Goal: Information Seeking & Learning: Learn about a topic

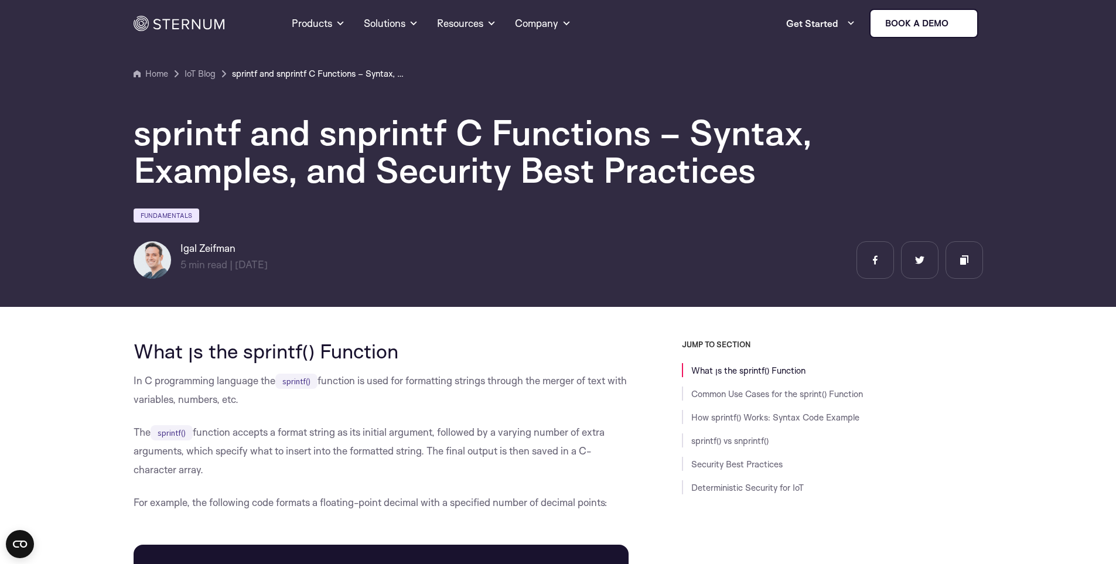
click at [493, 141] on h1 "sprintf and snprintf C Functions – Syntax, Examples, and Security Best Practices" at bounding box center [485, 151] width 703 height 75
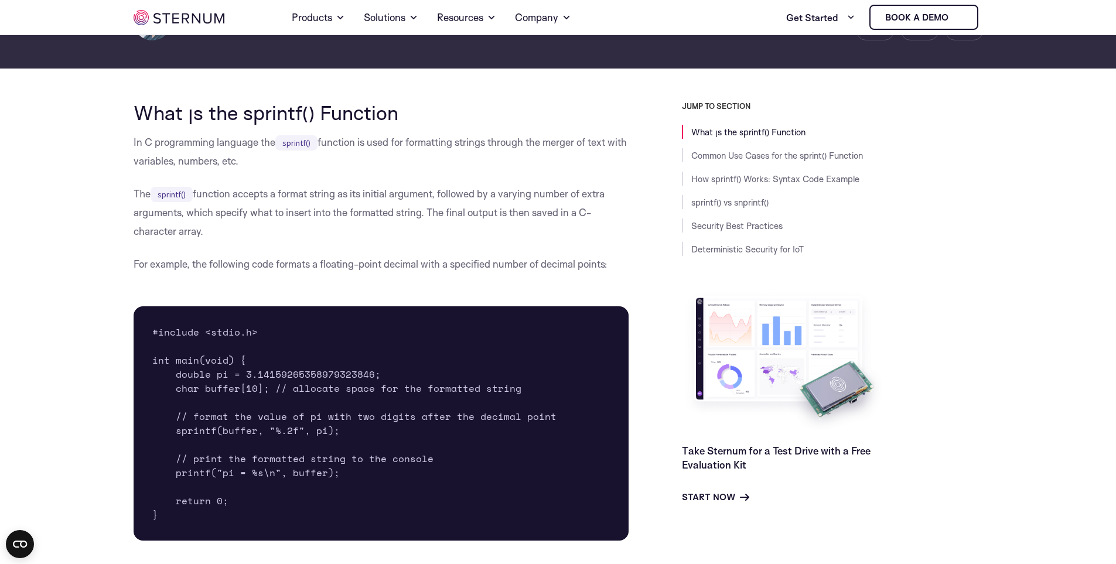
scroll to position [285, 0]
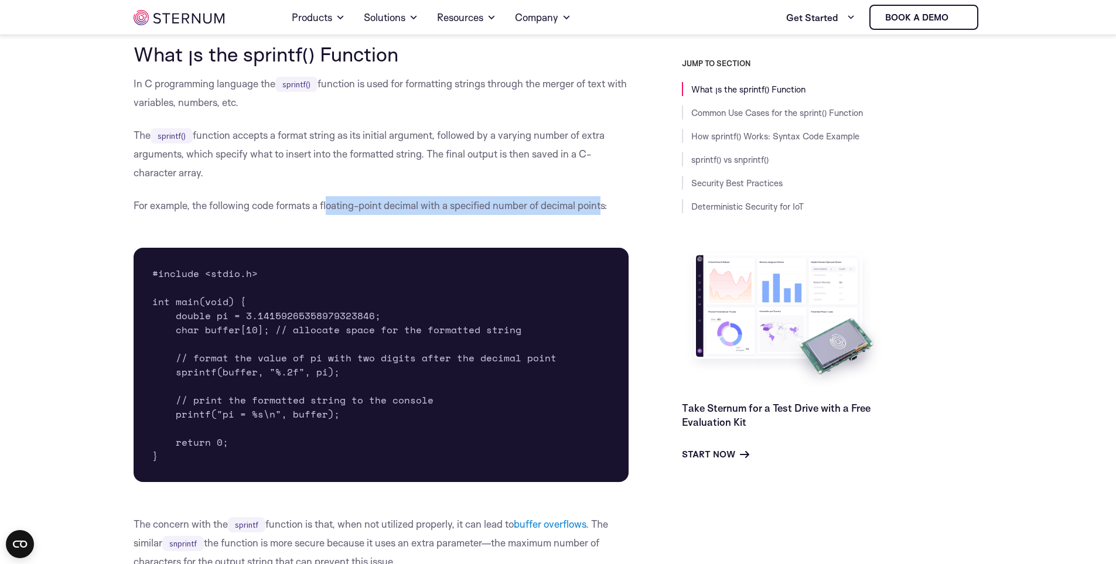
drag, startPoint x: 328, startPoint y: 205, endPoint x: 605, endPoint y: 215, distance: 277.3
click at [605, 215] on p "For example, the following code formats a floating-point decimal with a specifi…" at bounding box center [382, 205] width 496 height 19
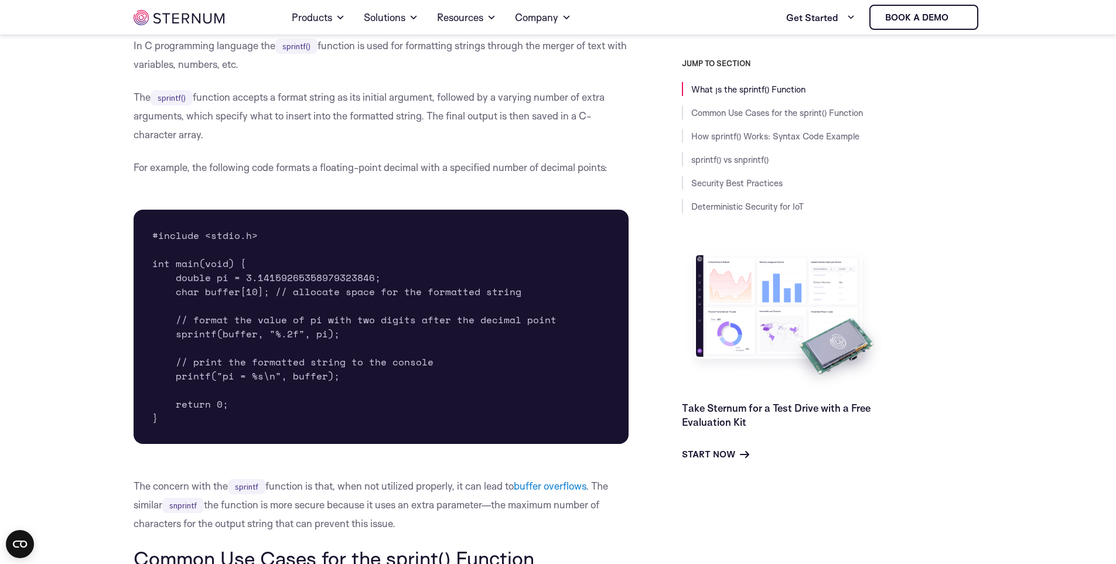
scroll to position [343, 0]
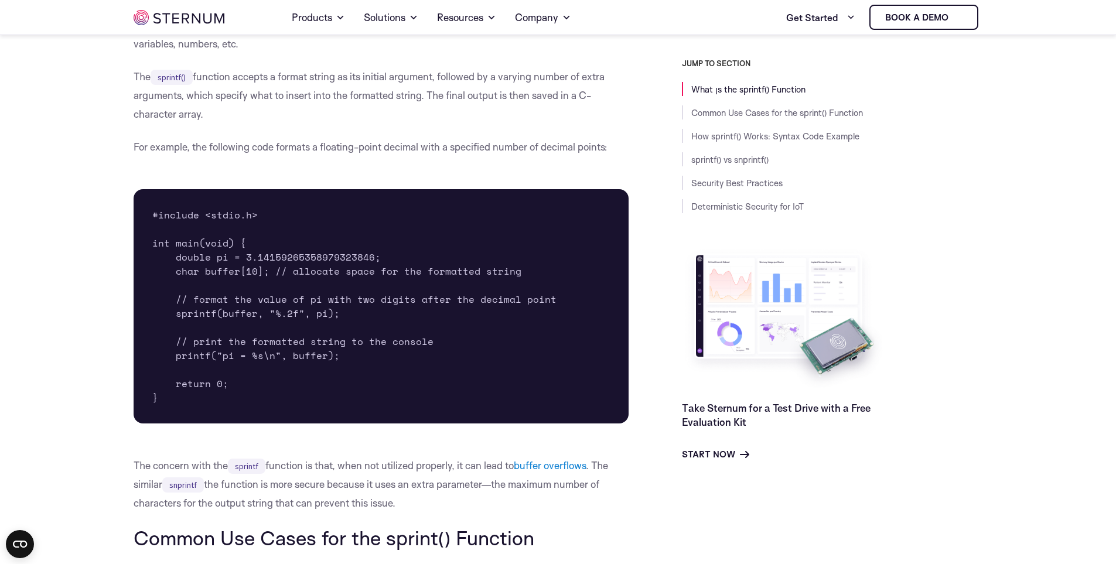
click at [248, 267] on pre "#include <stdio.h> int main(void) { double pi = 3.14159265358979323846; char bu…" at bounding box center [382, 306] width 496 height 234
drag, startPoint x: 378, startPoint y: 273, endPoint x: 544, endPoint y: 277, distance: 165.8
click at [544, 277] on pre "#include <stdio.h> int main(void) { double pi = 3.14159265358979323846; char bu…" at bounding box center [382, 306] width 496 height 234
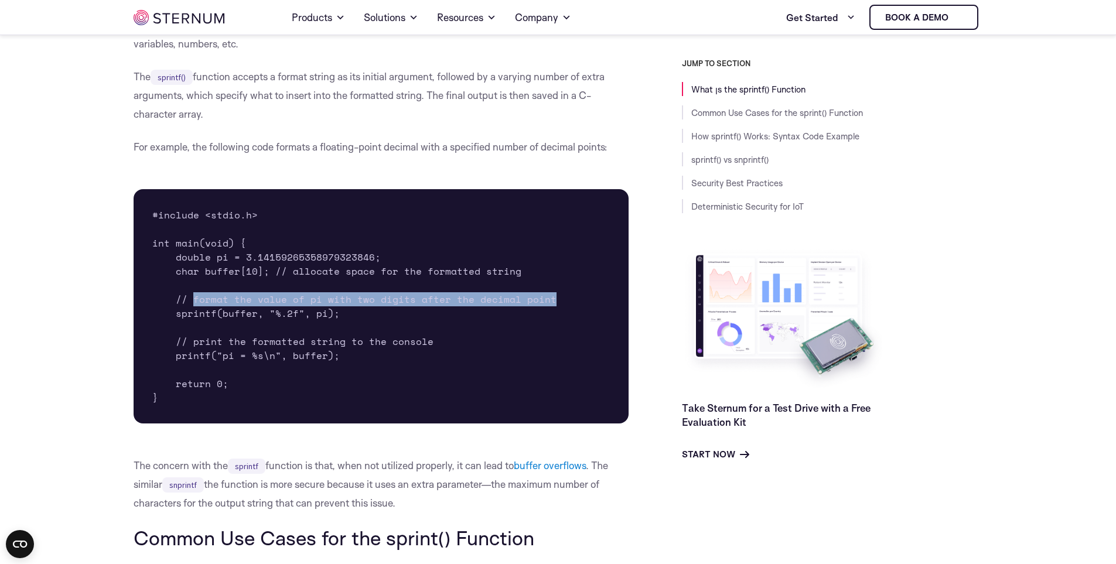
drag, startPoint x: 191, startPoint y: 299, endPoint x: 549, endPoint y: 305, distance: 358.6
click at [549, 305] on pre "#include <stdio.h> int main(void) { double pi = 3.14159265358979323846; char bu…" at bounding box center [382, 306] width 496 height 234
drag, startPoint x: 192, startPoint y: 304, endPoint x: 201, endPoint y: 305, distance: 9.4
click at [193, 304] on pre "#include <stdio.h> int main(void) { double pi = 3.14159265358979323846; char bu…" at bounding box center [382, 306] width 496 height 234
click at [236, 315] on pre "#include <stdio.h> int main(void) { double pi = 3.14159265358979323846; char bu…" at bounding box center [382, 306] width 496 height 234
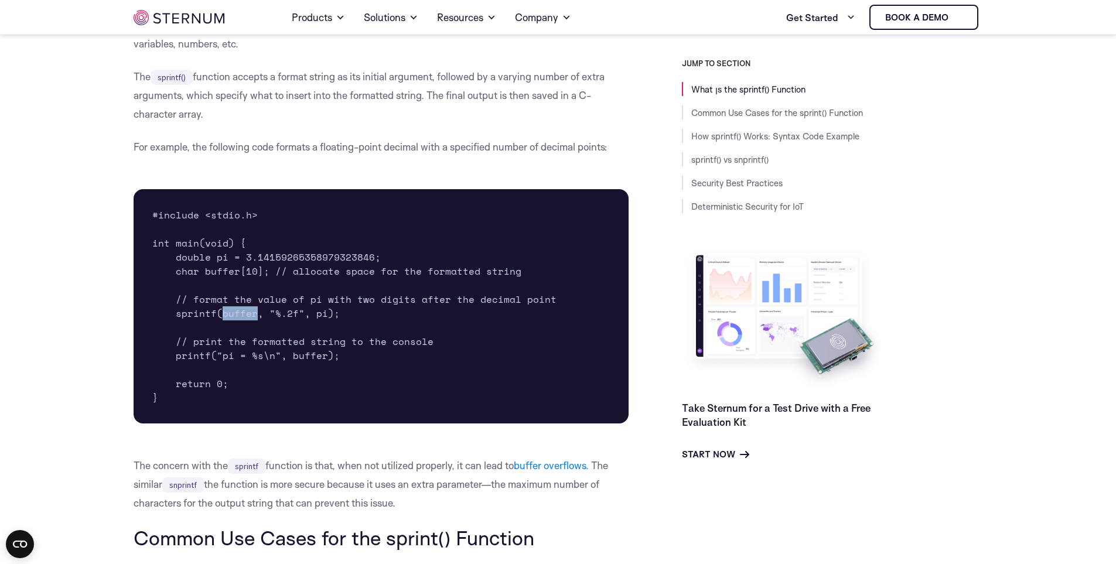
click at [236, 315] on pre "#include <stdio.h> int main(void) { double pi = 3.14159265358979323846; char bu…" at bounding box center [382, 306] width 496 height 234
drag, startPoint x: 265, startPoint y: 316, endPoint x: 302, endPoint y: 315, distance: 37.5
click at [302, 315] on pre "#include <stdio.h> int main(void) { double pi = 3.14159265358979323846; char bu…" at bounding box center [382, 306] width 496 height 234
click at [305, 332] on pre "#include <stdio.h> int main(void) { double pi = 3.14159265358979323846; char bu…" at bounding box center [382, 306] width 496 height 234
drag, startPoint x: 313, startPoint y: 315, endPoint x: 326, endPoint y: 316, distance: 12.4
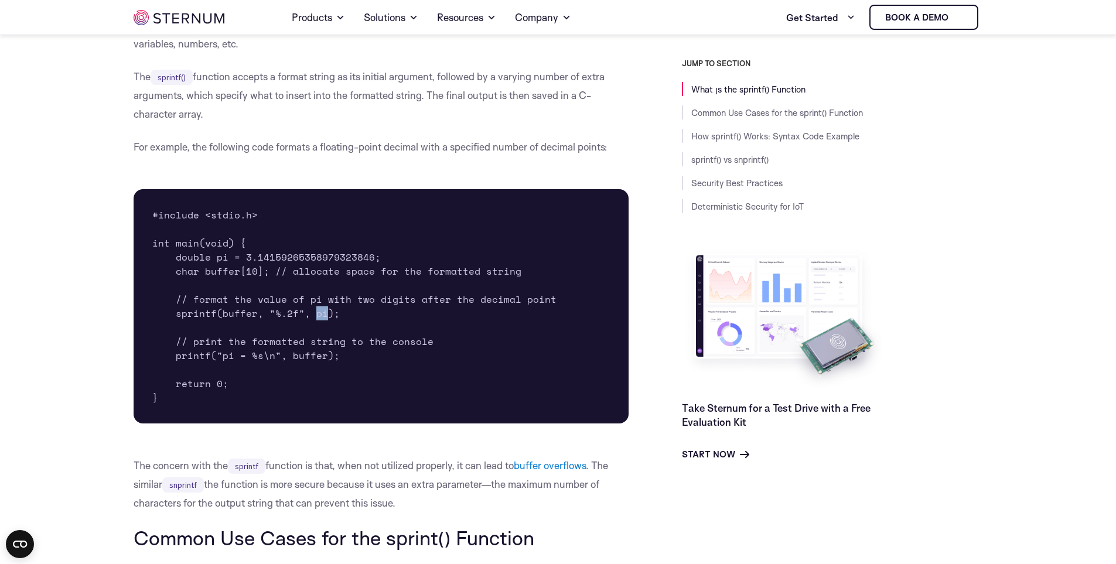
click at [326, 316] on pre "#include <stdio.h> int main(void) { double pi = 3.14159265358979323846; char bu…" at bounding box center [382, 306] width 496 height 234
click at [258, 357] on pre "#include <stdio.h> int main(void) { double pi = 3.14159265358979323846; char bu…" at bounding box center [382, 306] width 496 height 234
drag, startPoint x: 220, startPoint y: 359, endPoint x: 340, endPoint y: 363, distance: 120.2
click at [332, 363] on pre "#include <stdio.h> int main(void) { double pi = 3.14159265358979323846; char bu…" at bounding box center [382, 306] width 496 height 234
click at [344, 363] on pre "#include <stdio.h> int main(void) { double pi = 3.14159265358979323846; char bu…" at bounding box center [382, 306] width 496 height 234
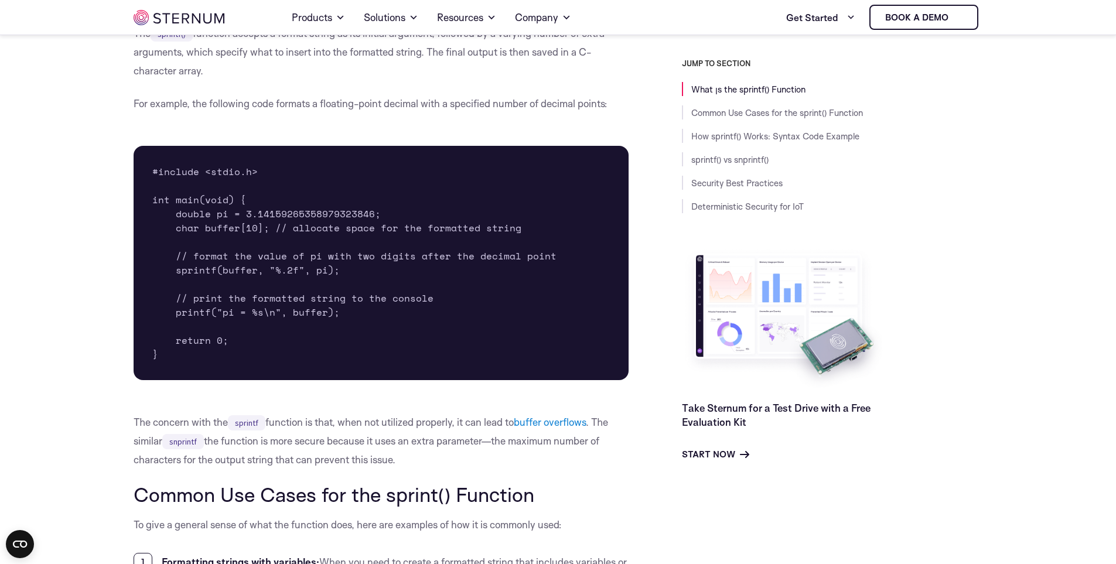
scroll to position [460, 0]
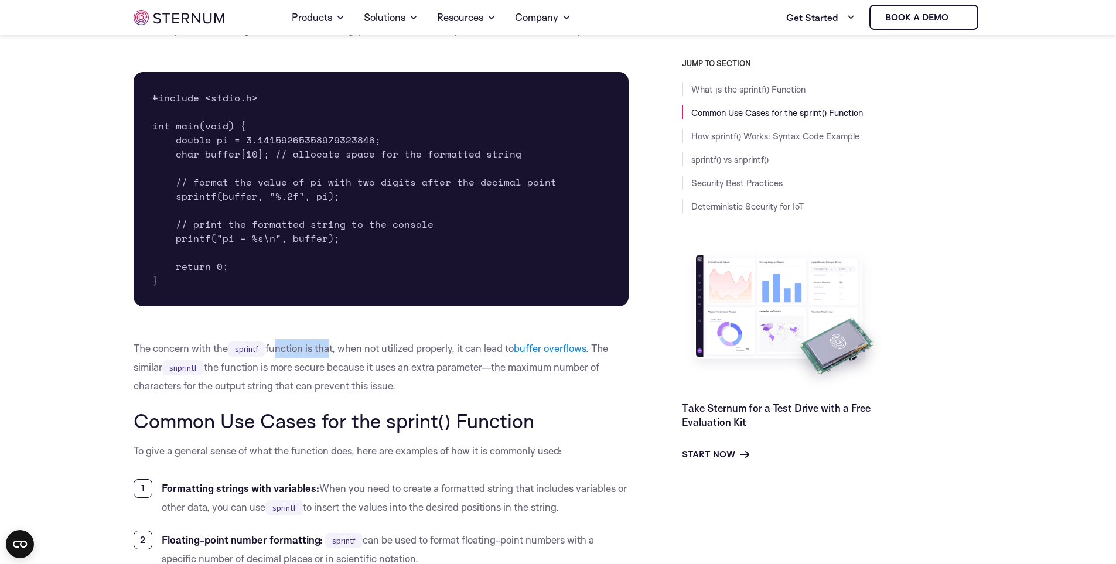
drag, startPoint x: 277, startPoint y: 352, endPoint x: 330, endPoint y: 353, distance: 53.3
click at [330, 353] on p "The concern with the sprintf function is that, when not utilized properly, it c…" at bounding box center [382, 367] width 496 height 56
drag, startPoint x: 346, startPoint y: 353, endPoint x: 449, endPoint y: 351, distance: 103.1
click at [449, 351] on p "The concern with the sprintf function is that, when not utilized properly, it c…" at bounding box center [382, 367] width 496 height 56
drag, startPoint x: 460, startPoint y: 351, endPoint x: 592, endPoint y: 353, distance: 131.8
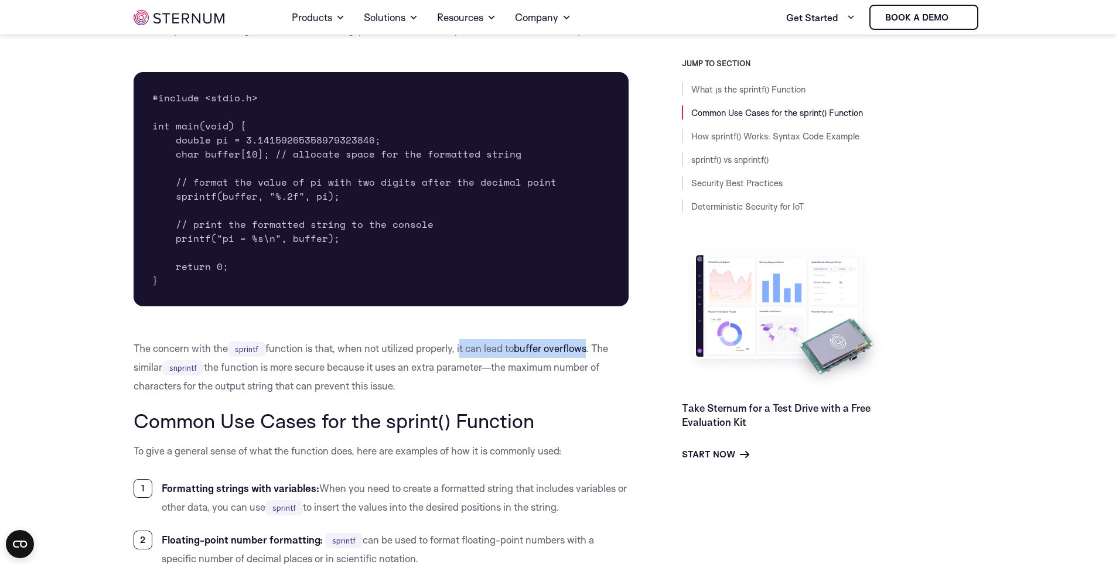
click at [592, 353] on p "The concern with the sprintf function is that, when not utilized properly, it c…" at bounding box center [382, 367] width 496 height 56
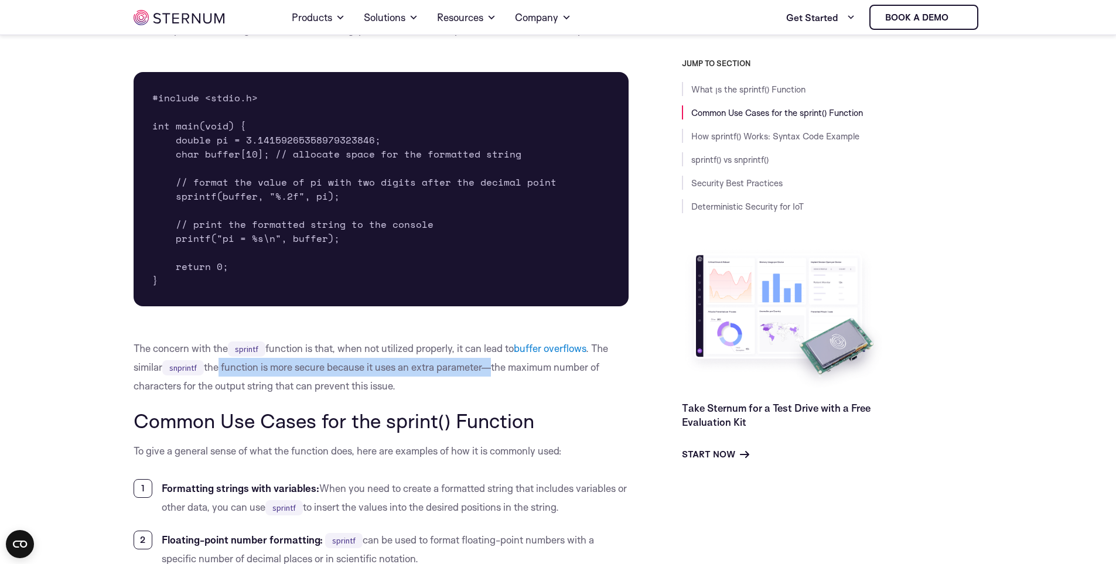
drag, startPoint x: 217, startPoint y: 365, endPoint x: 489, endPoint y: 373, distance: 272.5
click at [489, 373] on p "The concern with the sprintf function is that, when not utilized properly, it c…" at bounding box center [382, 367] width 496 height 56
drag, startPoint x: 501, startPoint y: 370, endPoint x: 609, endPoint y: 382, distance: 109.1
click at [609, 382] on p "The concern with the sprintf function is that, when not utilized properly, it c…" at bounding box center [382, 367] width 496 height 56
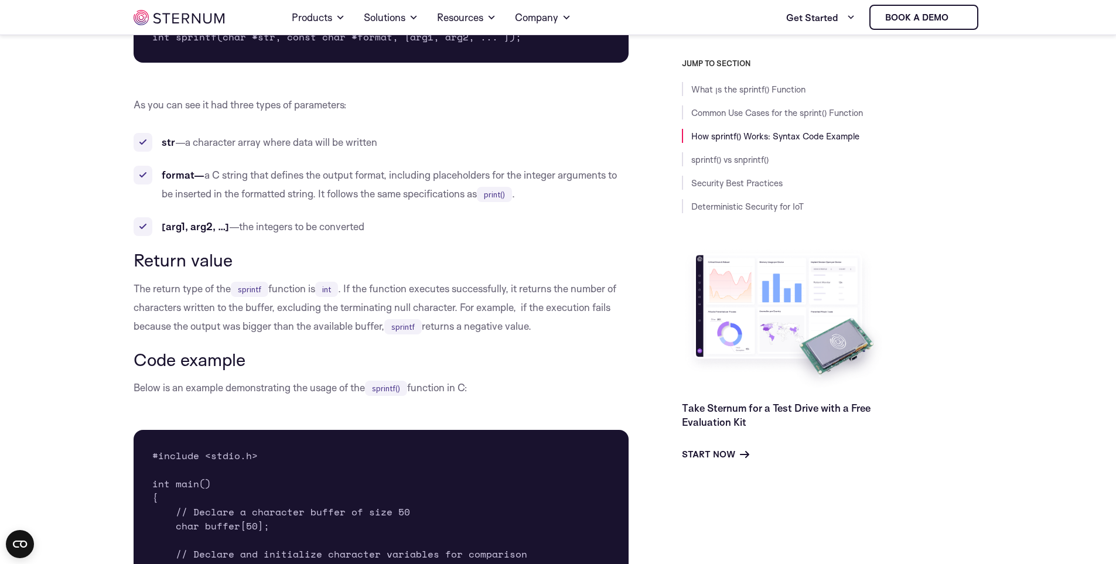
scroll to position [1281, 0]
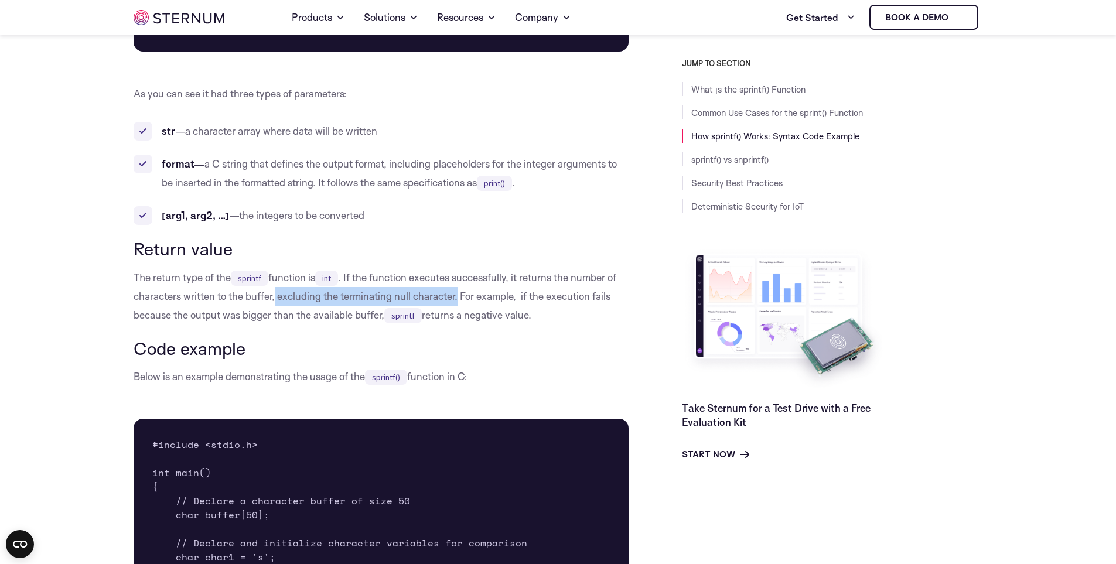
drag, startPoint x: 276, startPoint y: 294, endPoint x: 457, endPoint y: 302, distance: 181.2
click at [457, 302] on p "The return type of the sprintf function is int . If the function executes succe…" at bounding box center [382, 296] width 496 height 56
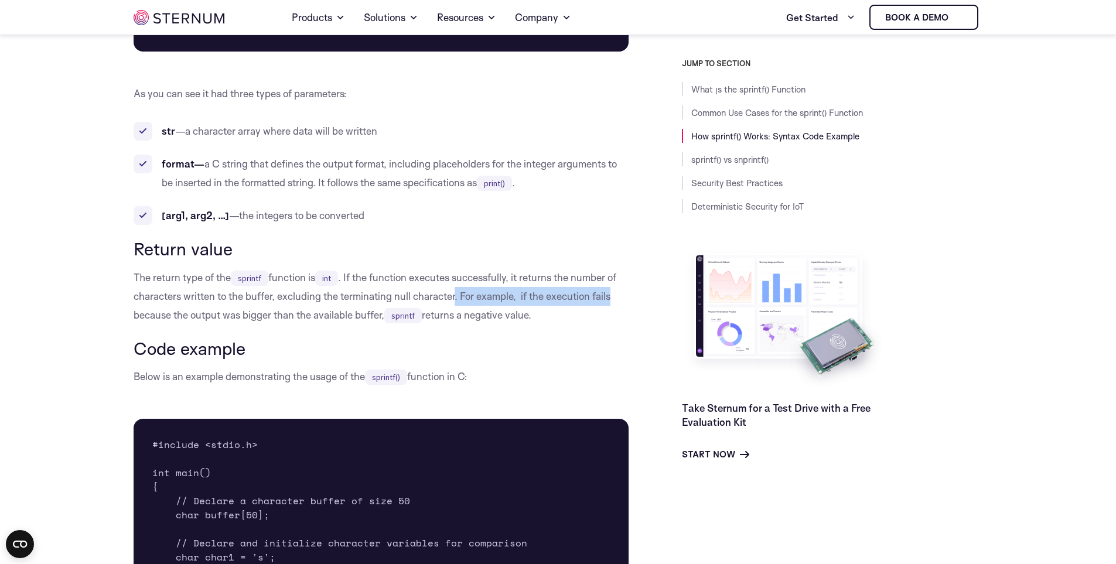
drag, startPoint x: 455, startPoint y: 296, endPoint x: 611, endPoint y: 299, distance: 155.9
click at [611, 299] on p "The return type of the sprintf function is int . If the function executes succe…" at bounding box center [382, 296] width 496 height 56
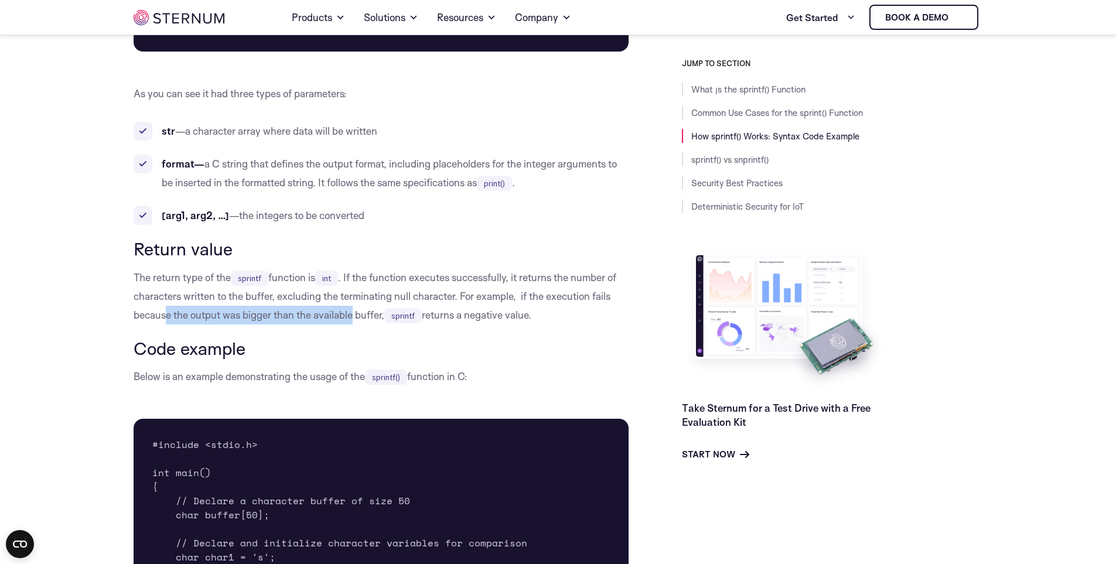
drag, startPoint x: 166, startPoint y: 315, endPoint x: 367, endPoint y: 318, distance: 200.9
click at [356, 318] on p "The return type of the sprintf function is int . If the function executes succe…" at bounding box center [382, 296] width 496 height 56
drag, startPoint x: 522, startPoint y: 318, endPoint x: 533, endPoint y: 318, distance: 11.1
click at [531, 318] on p "The return type of the sprintf function is int . If the function executes succe…" at bounding box center [382, 296] width 496 height 56
drag, startPoint x: 561, startPoint y: 318, endPoint x: 0, endPoint y: 284, distance: 562.3
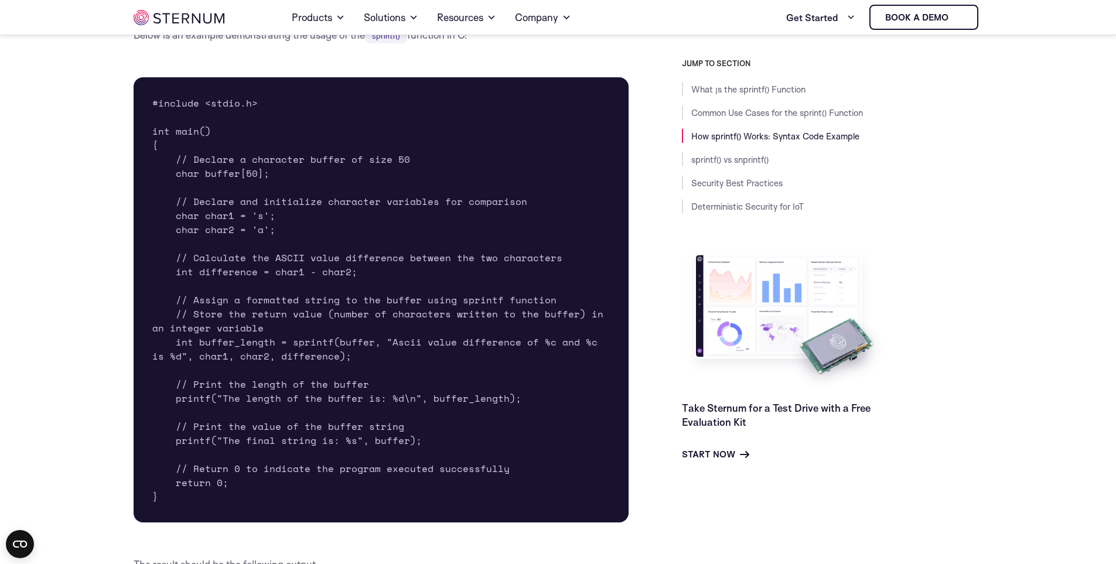
scroll to position [1632, 0]
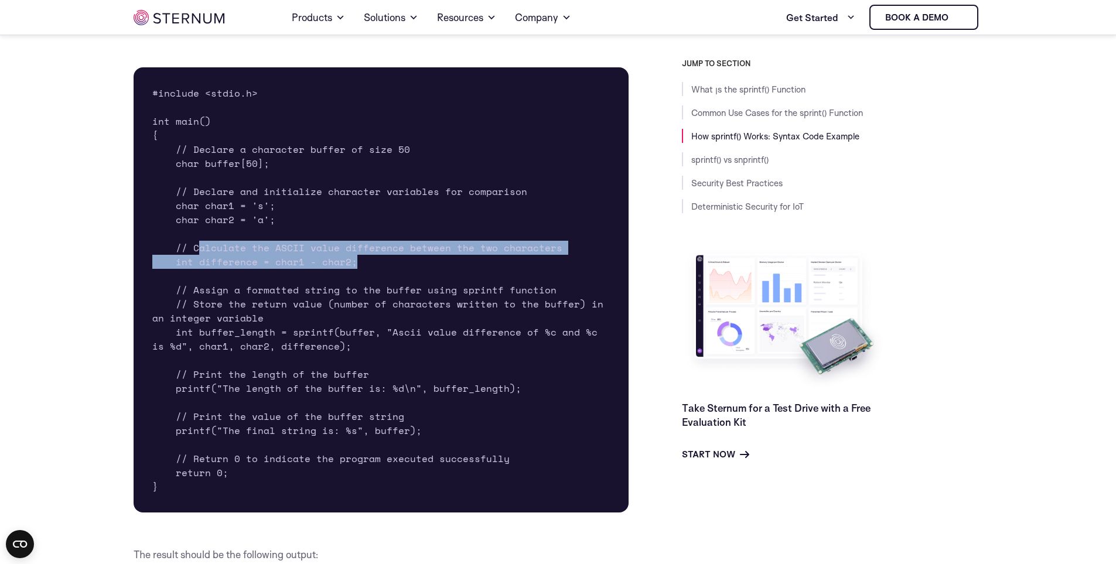
drag, startPoint x: 195, startPoint y: 250, endPoint x: 593, endPoint y: 256, distance: 397.8
click at [593, 256] on pre "#include <stdio.h> int main() { // Declare a character buffer of size 50 char b…" at bounding box center [382, 289] width 496 height 445
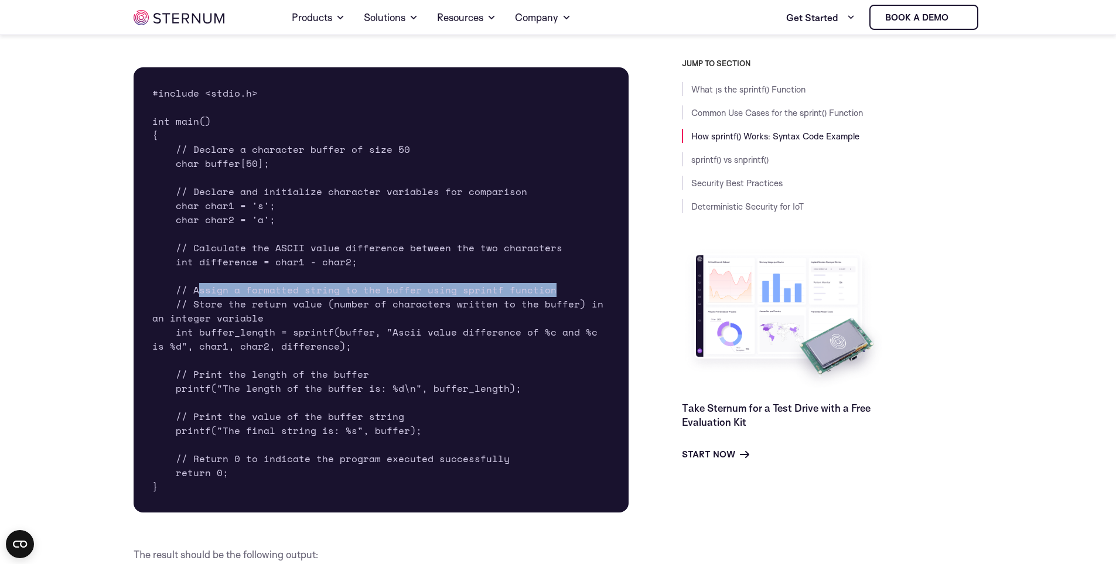
drag, startPoint x: 196, startPoint y: 290, endPoint x: 552, endPoint y: 295, distance: 356.2
click at [552, 295] on pre "#include <stdio.h> int main() { // Declare a character buffer of size 50 char b…" at bounding box center [382, 289] width 496 height 445
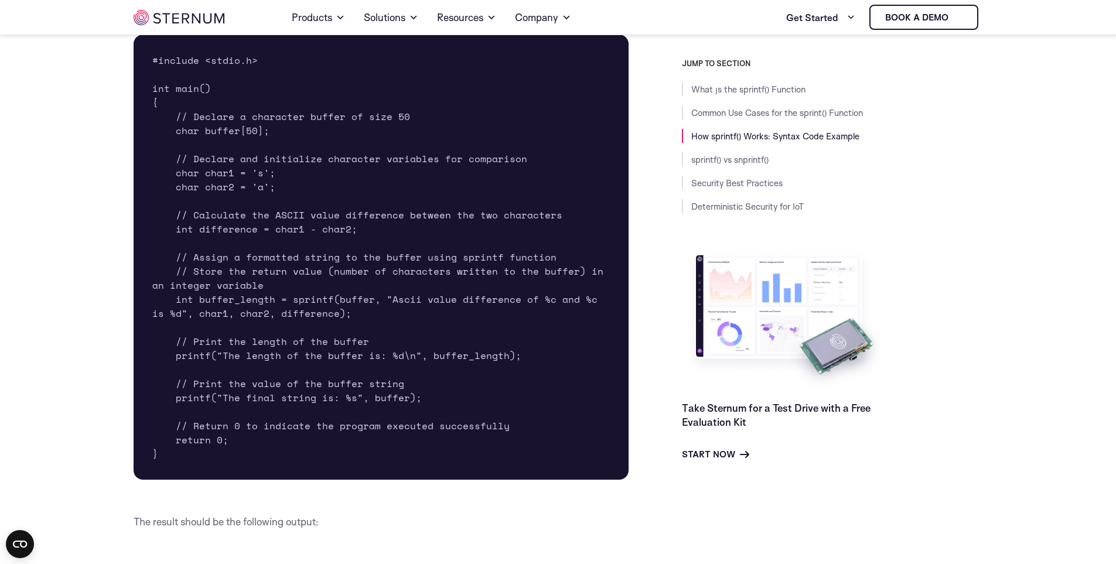
scroll to position [1691, 0]
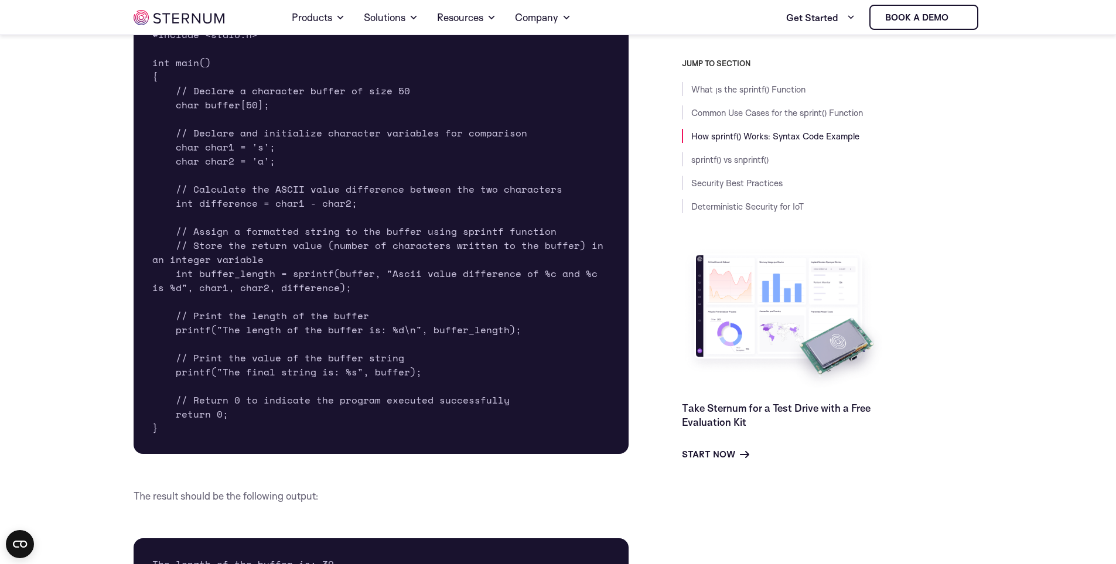
click at [243, 276] on pre "#include <stdio.h> int main() { // Declare a character buffer of size 50 char b…" at bounding box center [382, 231] width 496 height 445
click at [313, 278] on pre "#include <stdio.h> int main() { // Declare a character buffer of size 50 char b…" at bounding box center [382, 231] width 496 height 445
click at [361, 279] on pre "#include <stdio.h> int main() { // Declare a character buffer of size 50 char b…" at bounding box center [382, 231] width 496 height 445
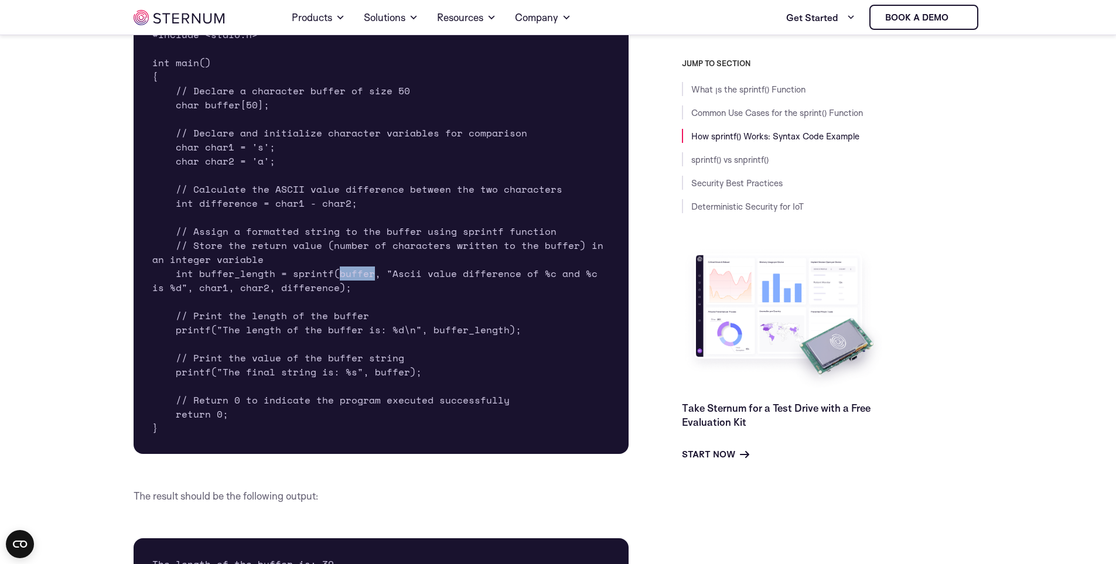
click at [361, 281] on pre "#include <stdio.h> int main() { // Declare a character buffer of size 50 char b…" at bounding box center [382, 231] width 496 height 445
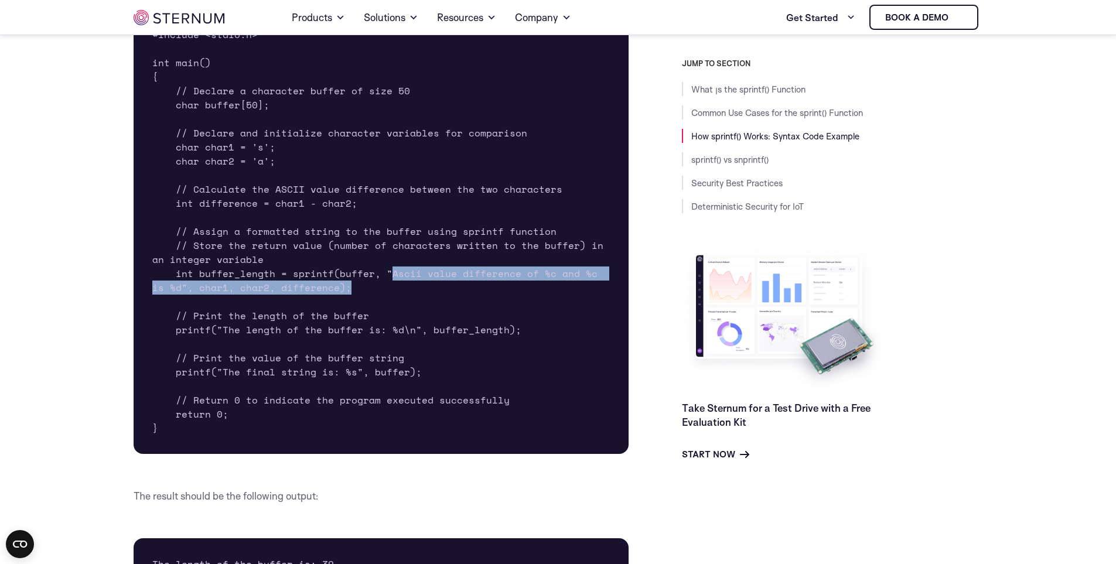
drag, startPoint x: 388, startPoint y: 277, endPoint x: 586, endPoint y: 281, distance: 198.6
click at [586, 281] on pre "#include <stdio.h> int main() { // Declare a character buffer of size 50 char b…" at bounding box center [382, 231] width 496 height 445
click at [582, 282] on pre "#include <stdio.h> int main() { // Declare a character buffer of size 50 char b…" at bounding box center [382, 231] width 496 height 445
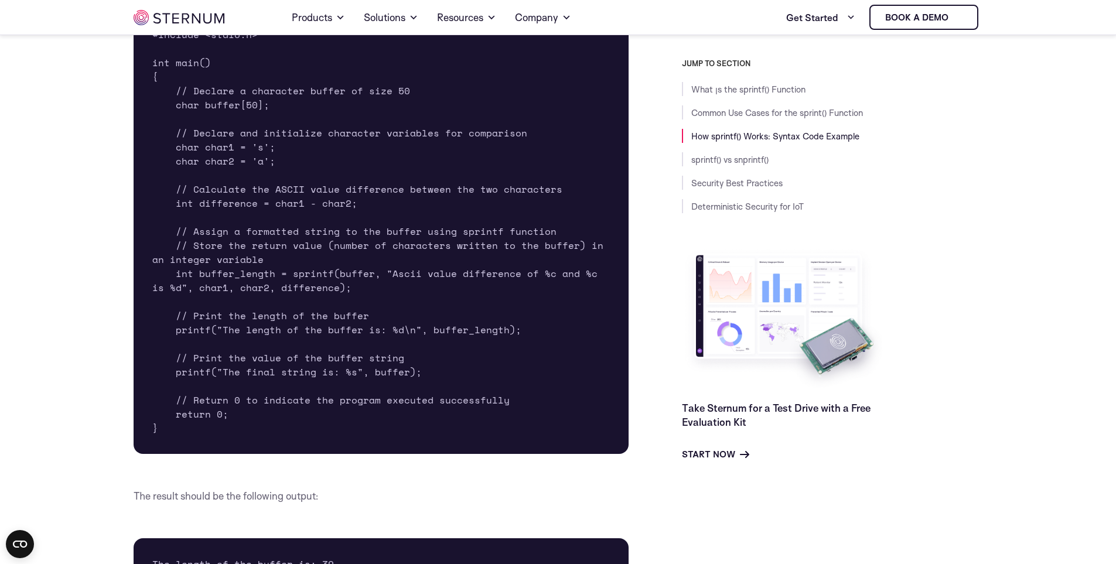
click at [207, 291] on pre "#include <stdio.h> int main() { // Declare a character buffer of size 50 char b…" at bounding box center [382, 231] width 496 height 445
click at [260, 289] on pre "#include <stdio.h> int main() { // Declare a character buffer of size 50 char b…" at bounding box center [382, 231] width 496 height 445
drag, startPoint x: 247, startPoint y: 289, endPoint x: 191, endPoint y: 286, distance: 55.7
click at [191, 286] on pre "#include <stdio.h> int main() { // Declare a character buffer of size 50 char b…" at bounding box center [382, 231] width 496 height 445
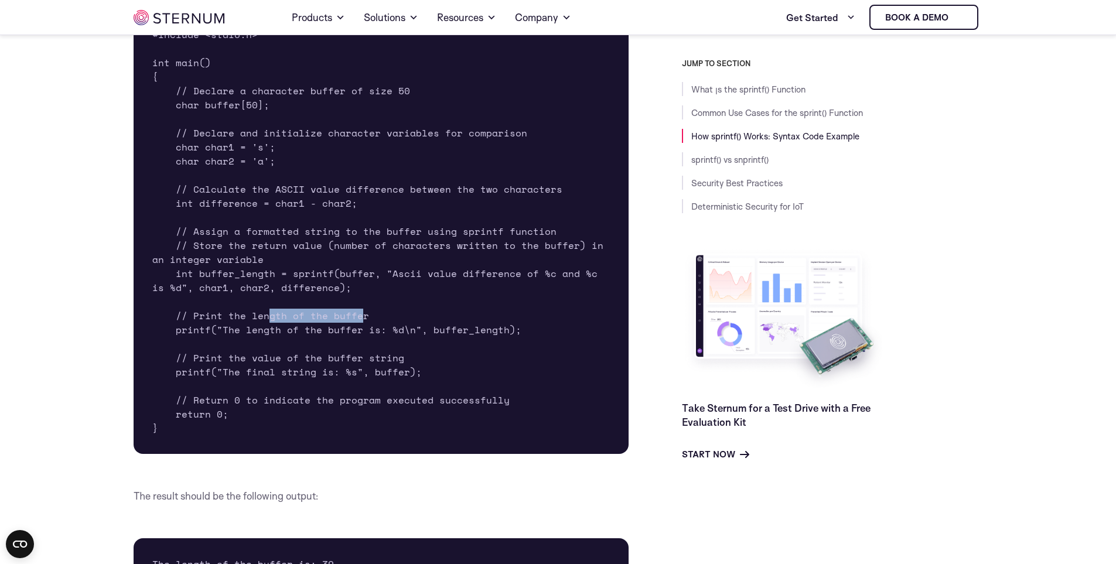
drag, startPoint x: 268, startPoint y: 313, endPoint x: 358, endPoint y: 310, distance: 90.3
click at [357, 310] on pre "#include <stdio.h> int main() { // Declare a character buffer of size 50 char b…" at bounding box center [382, 231] width 496 height 445
click at [371, 309] on pre "#include <stdio.h> int main() { // Declare a character buffer of size 50 char b…" at bounding box center [382, 231] width 496 height 445
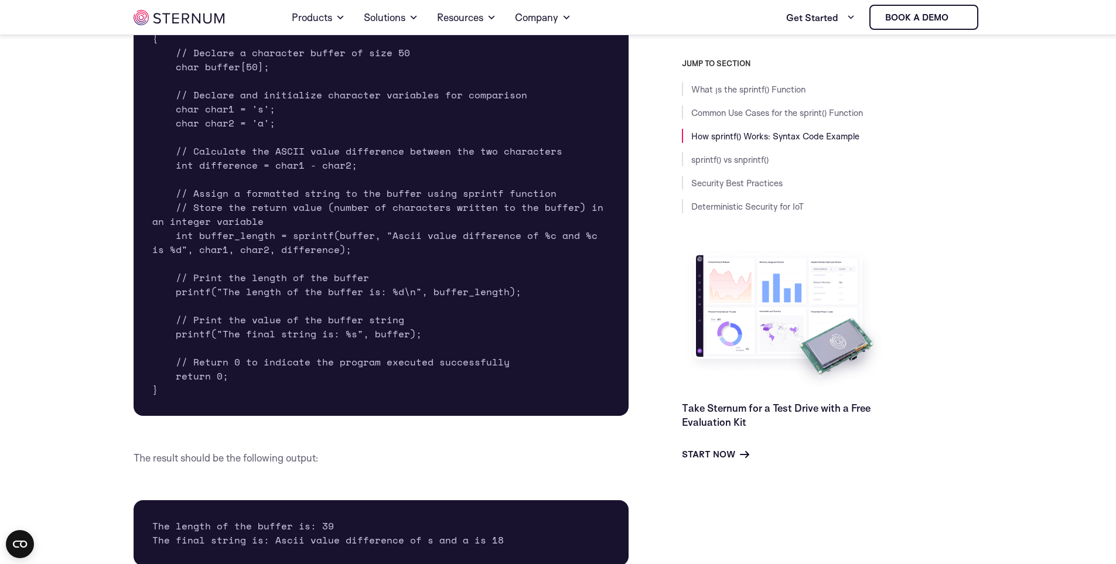
scroll to position [1749, 0]
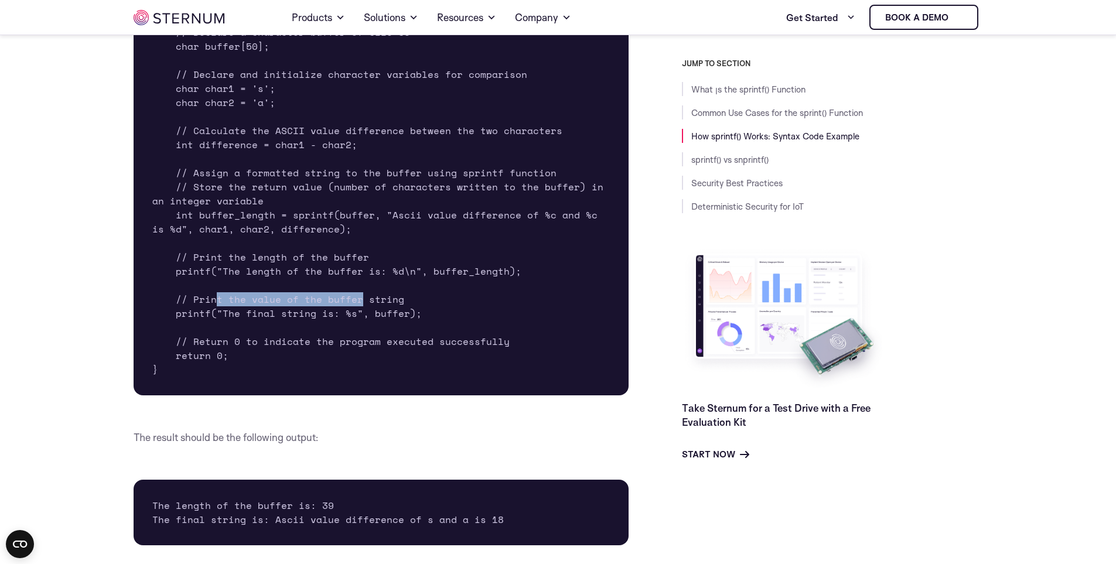
drag, startPoint x: 229, startPoint y: 302, endPoint x: 358, endPoint y: 303, distance: 128.9
click at [358, 303] on pre "#include <stdio.h> int main() { // Declare a character buffer of size 50 char b…" at bounding box center [382, 172] width 496 height 445
click at [363, 303] on pre "#include <stdio.h> int main() { // Declare a character buffer of size 50 char b…" at bounding box center [382, 172] width 496 height 445
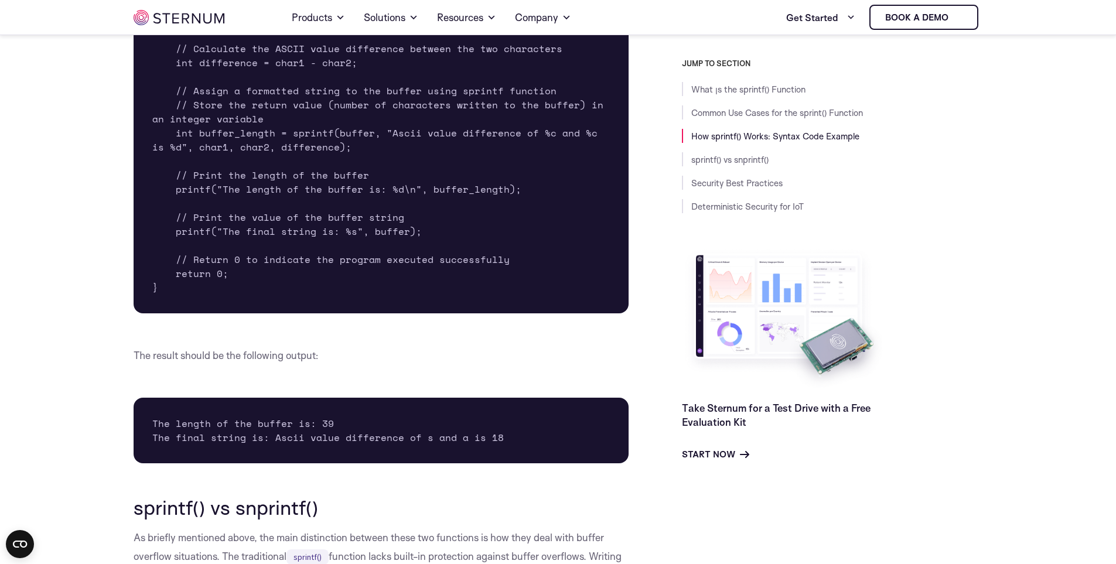
scroll to position [1866, 0]
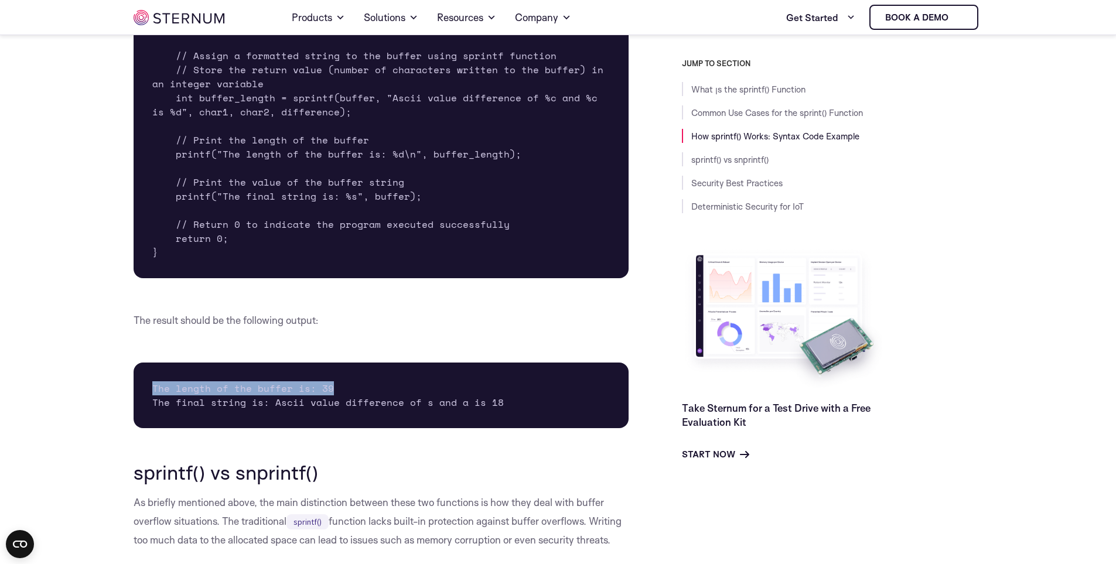
drag, startPoint x: 344, startPoint y: 384, endPoint x: 149, endPoint y: 388, distance: 195.1
click at [149, 388] on pre "The length of the buffer is: 39 The final string is: Ascii value difference of …" at bounding box center [382, 396] width 496 height 66
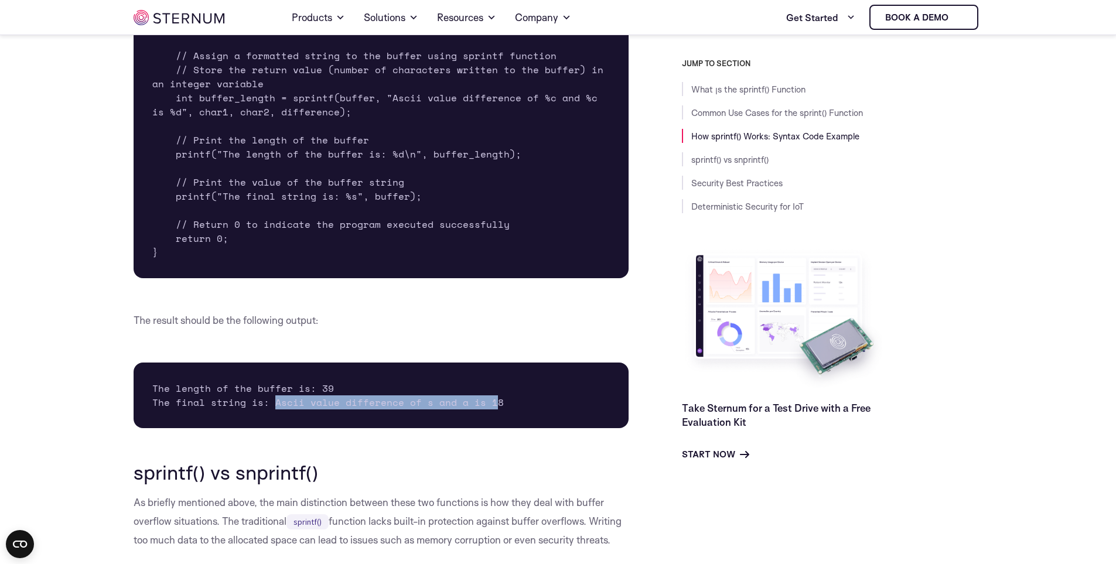
drag, startPoint x: 274, startPoint y: 404, endPoint x: 494, endPoint y: 407, distance: 220.3
click at [493, 407] on pre "The length of the buffer is: 39 The final string is: Ascii value difference of …" at bounding box center [382, 396] width 496 height 66
click at [496, 407] on pre "The length of the buffer is: 39 The final string is: Ascii value difference of …" at bounding box center [382, 396] width 496 height 66
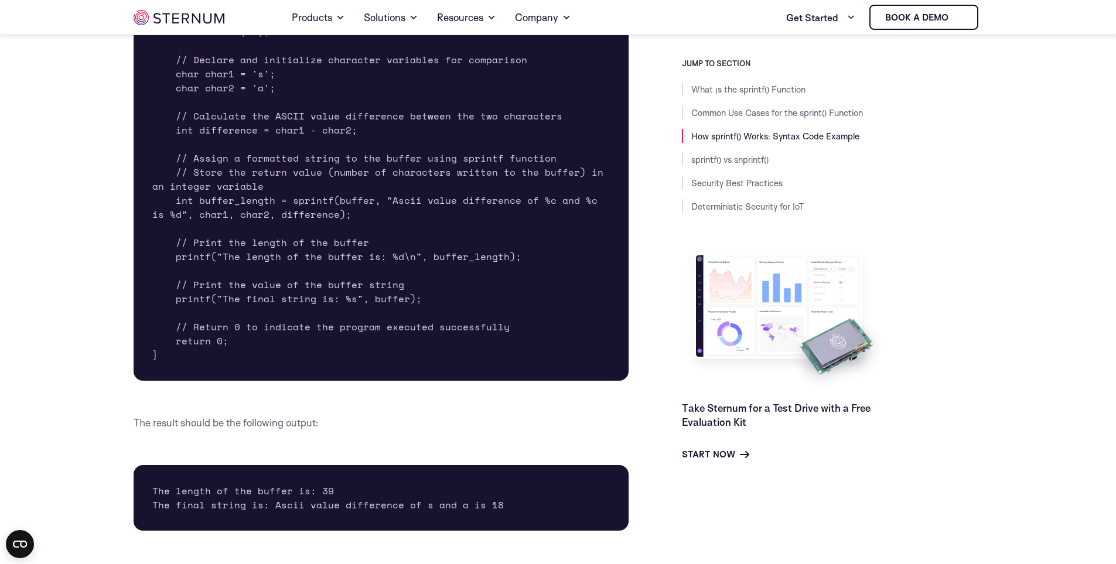
scroll to position [1691, 0]
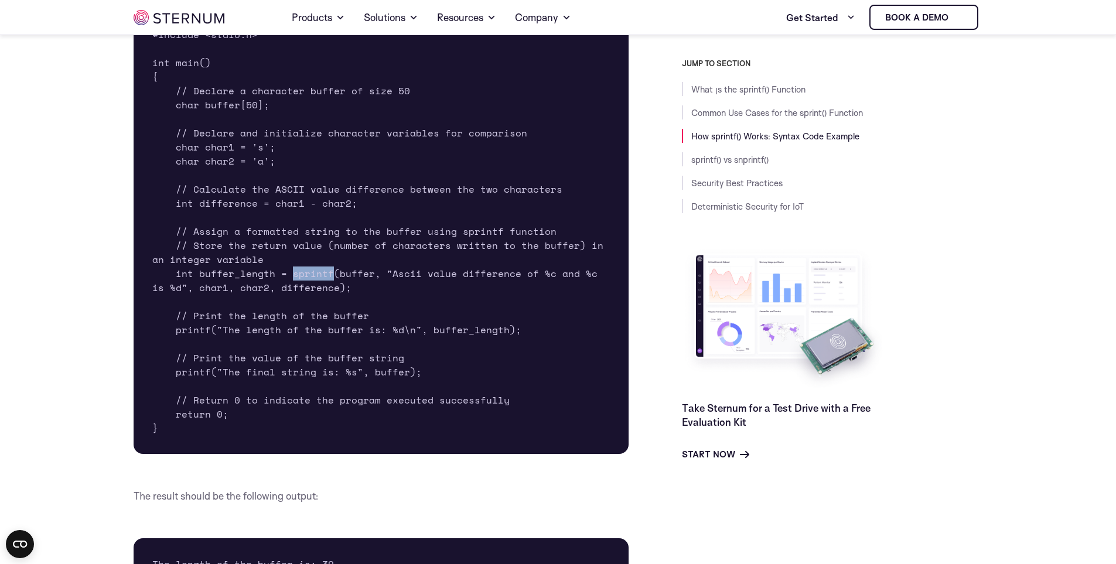
drag, startPoint x: 290, startPoint y: 278, endPoint x: 332, endPoint y: 281, distance: 41.7
click at [332, 281] on pre "#include <stdio.h> int main() { // Declare a character buffer of size 50 char b…" at bounding box center [382, 231] width 496 height 445
click at [341, 275] on pre "#include <stdio.h> int main() { // Declare a character buffer of size 50 char b…" at bounding box center [382, 231] width 496 height 445
drag, startPoint x: 387, startPoint y: 275, endPoint x: 417, endPoint y: 278, distance: 29.5
click at [417, 278] on pre "#include <stdio.h> int main() { // Declare a character buffer of size 50 char b…" at bounding box center [382, 231] width 496 height 445
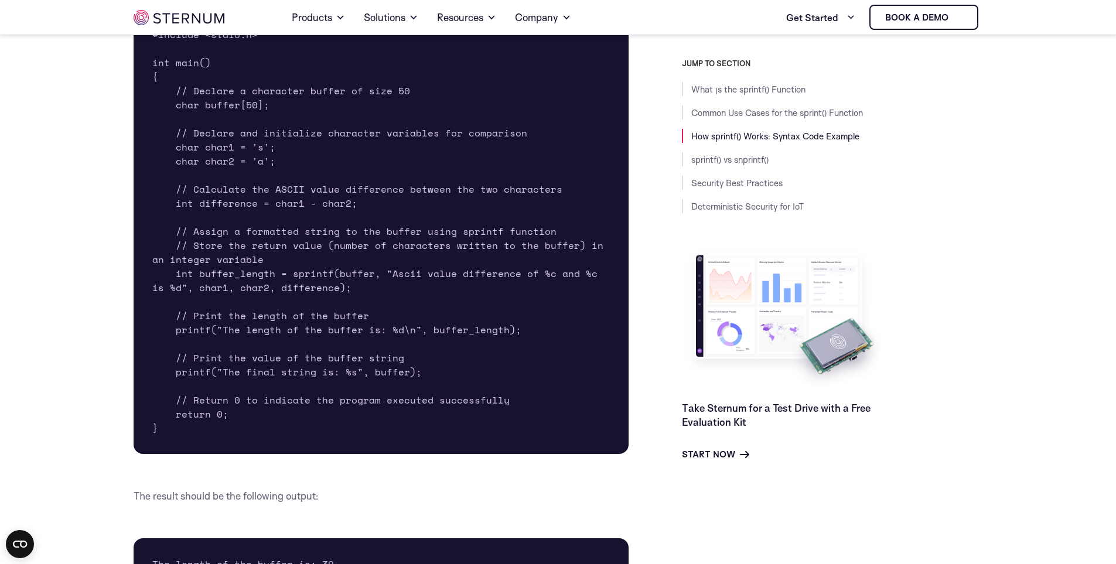
click at [421, 277] on pre "#include <stdio.h> int main() { // Declare a character buffer of size 50 char b…" at bounding box center [382, 231] width 496 height 445
click at [460, 278] on pre "#include <stdio.h> int main() { // Declare a character buffer of size 50 char b…" at bounding box center [382, 231] width 496 height 445
click at [466, 277] on pre "#include <stdio.h> int main() { // Declare a character buffer of size 50 char b…" at bounding box center [382, 231] width 496 height 445
click at [468, 277] on pre "#include <stdio.h> int main() { // Declare a character buffer of size 50 char b…" at bounding box center [382, 231] width 496 height 445
click at [476, 277] on pre "#include <stdio.h> int main() { // Declare a character buffer of size 50 char b…" at bounding box center [382, 231] width 496 height 445
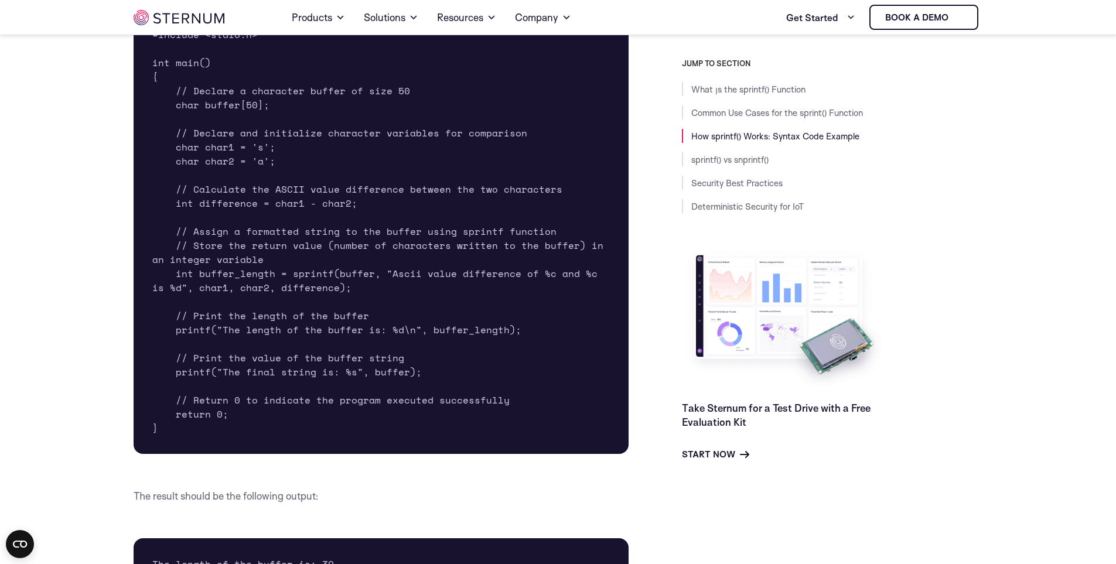
click at [481, 277] on pre "#include <stdio.h> int main() { // Declare a character buffer of size 50 char b…" at bounding box center [382, 231] width 496 height 445
click at [486, 277] on pre "#include <stdio.h> int main() { // Declare a character buffer of size 50 char b…" at bounding box center [382, 231] width 496 height 445
click at [493, 276] on pre "#include <stdio.h> int main() { // Declare a character buffer of size 50 char b…" at bounding box center [382, 231] width 496 height 445
click at [498, 277] on pre "#include <stdio.h> int main() { // Declare a character buffer of size 50 char b…" at bounding box center [382, 231] width 496 height 445
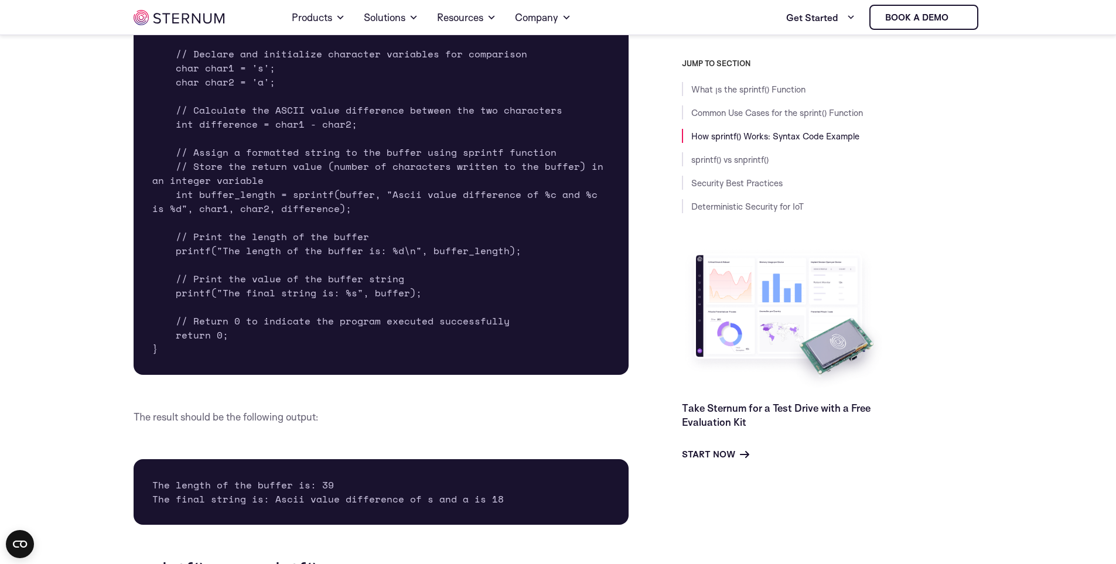
scroll to position [1749, 0]
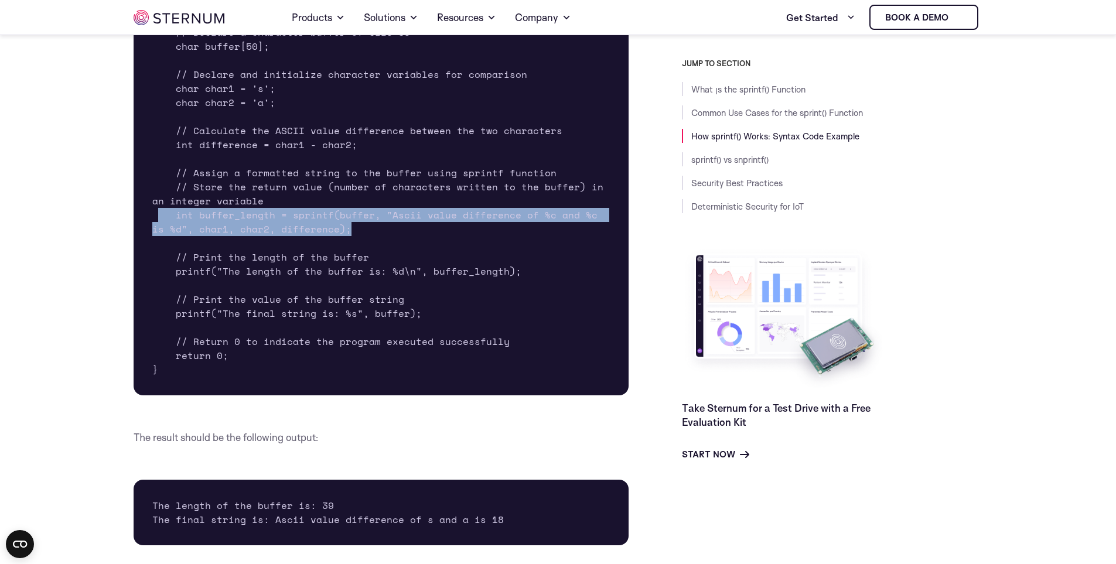
drag, startPoint x: 402, startPoint y: 232, endPoint x: 156, endPoint y: 221, distance: 246.9
click at [156, 221] on pre "#include <stdio.h> int main() { // Declare a character buffer of size 50 char b…" at bounding box center [382, 172] width 496 height 445
click at [158, 223] on pre "#include <stdio.h> int main() { // Declare a character buffer of size 50 char b…" at bounding box center [382, 172] width 496 height 445
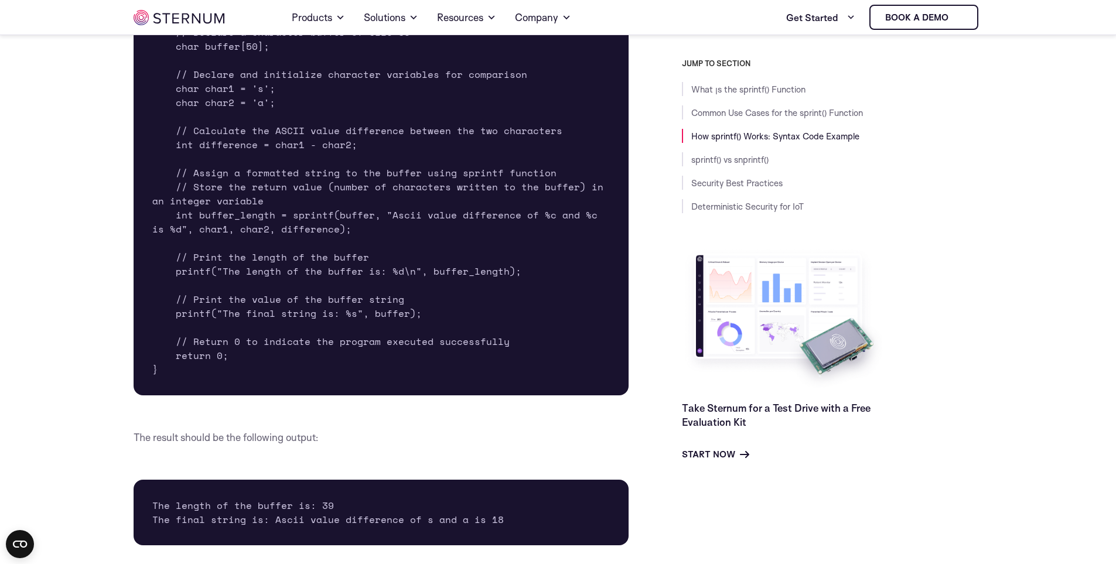
click at [292, 231] on pre "#include <stdio.h> int main() { // Declare a character buffer of size 50 char b…" at bounding box center [382, 172] width 496 height 445
click at [443, 267] on pre "#include <stdio.h> int main() { // Declare a character buffer of size 50 char b…" at bounding box center [382, 172] width 496 height 445
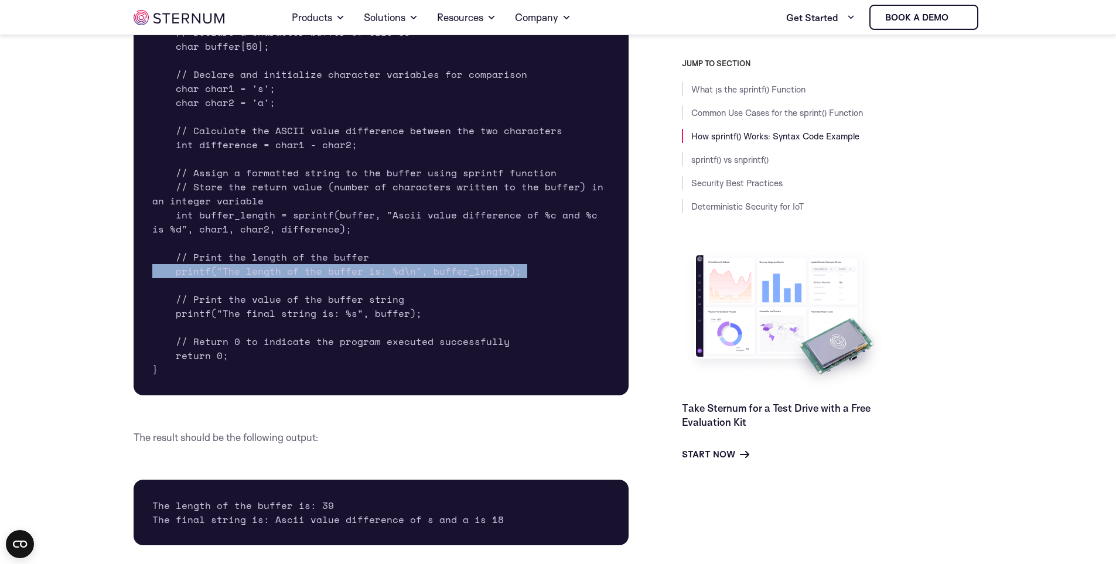
click at [443, 267] on pre "#include <stdio.h> int main() { // Declare a character buffer of size 50 char b…" at bounding box center [382, 172] width 496 height 445
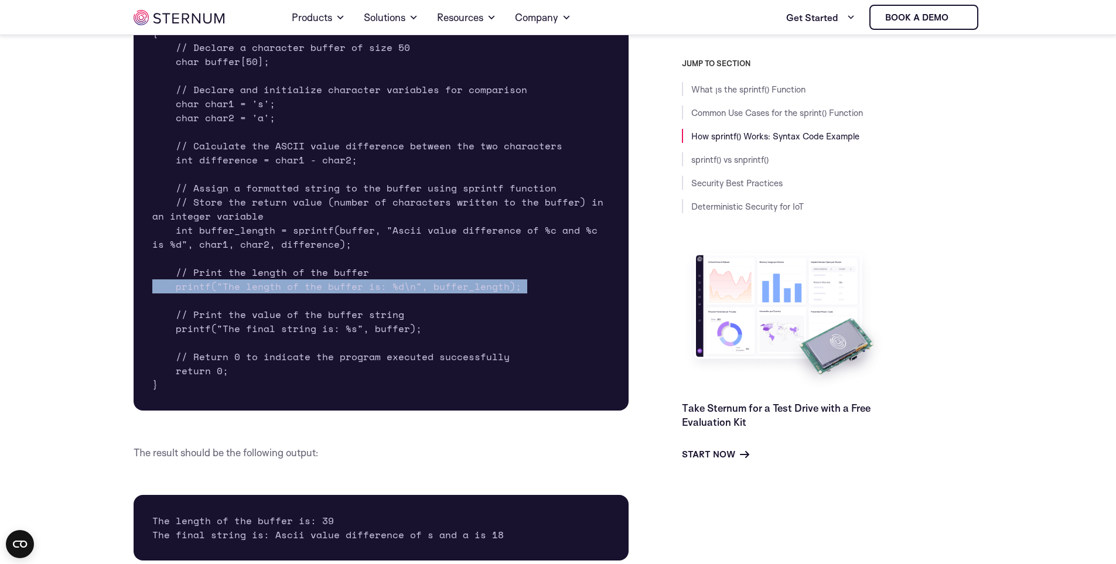
scroll to position [1691, 0]
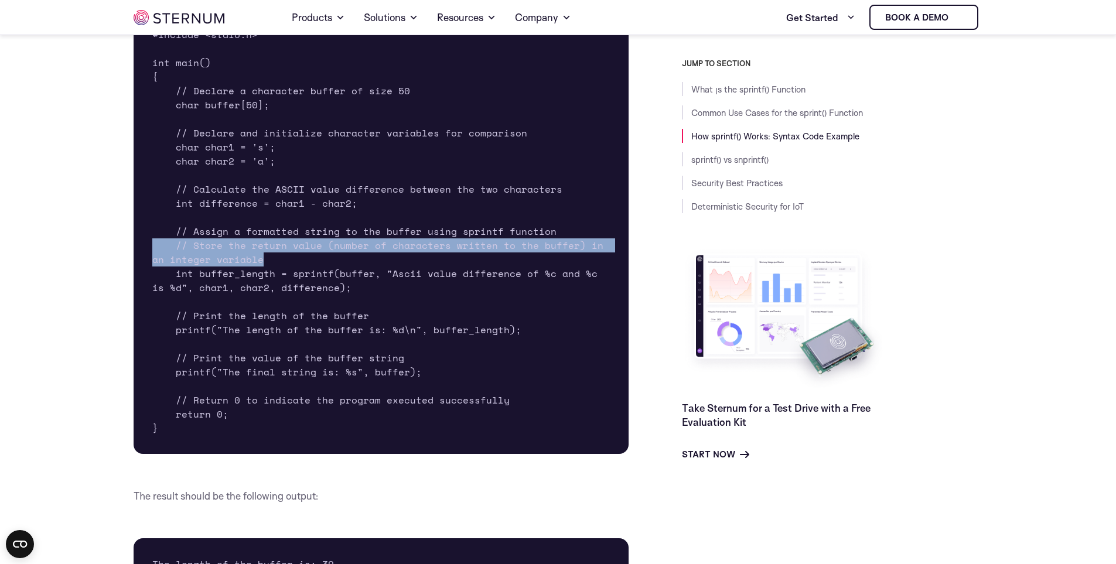
drag, startPoint x: 301, startPoint y: 262, endPoint x: 18, endPoint y: 251, distance: 283.7
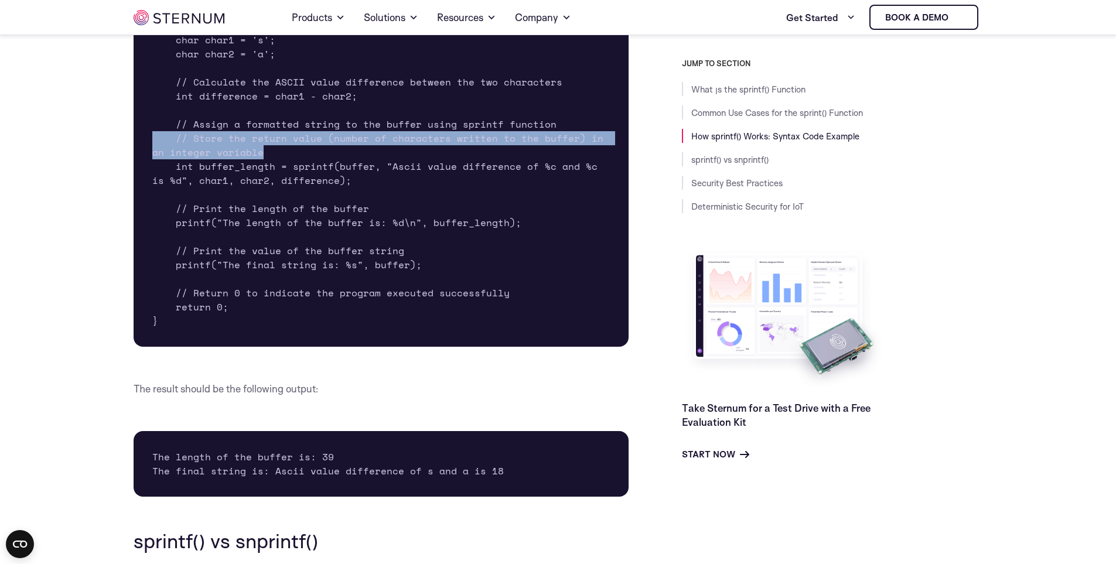
scroll to position [1808, 0]
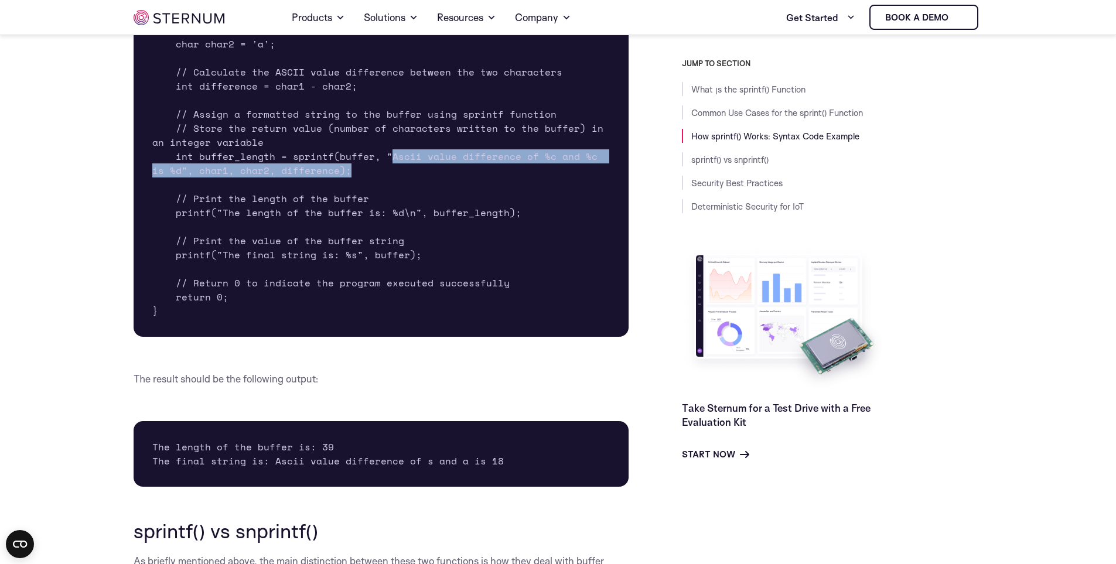
drag, startPoint x: 387, startPoint y: 155, endPoint x: 462, endPoint y: 168, distance: 76.1
click at [462, 168] on pre "#include <stdio.h> int main() { // Declare a character buffer of size 50 char b…" at bounding box center [382, 114] width 496 height 445
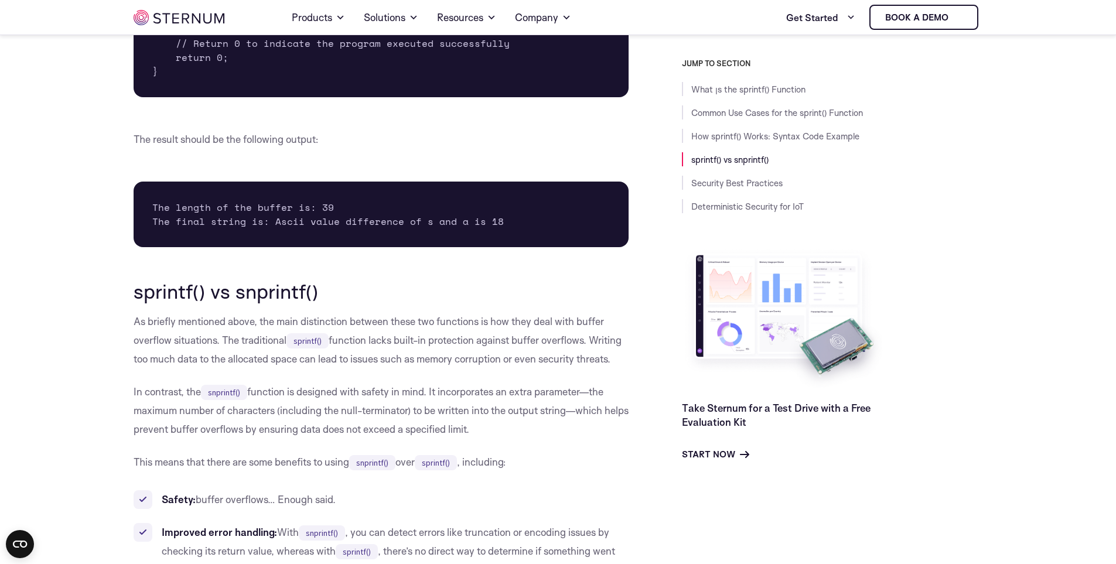
scroll to position [2101, 0]
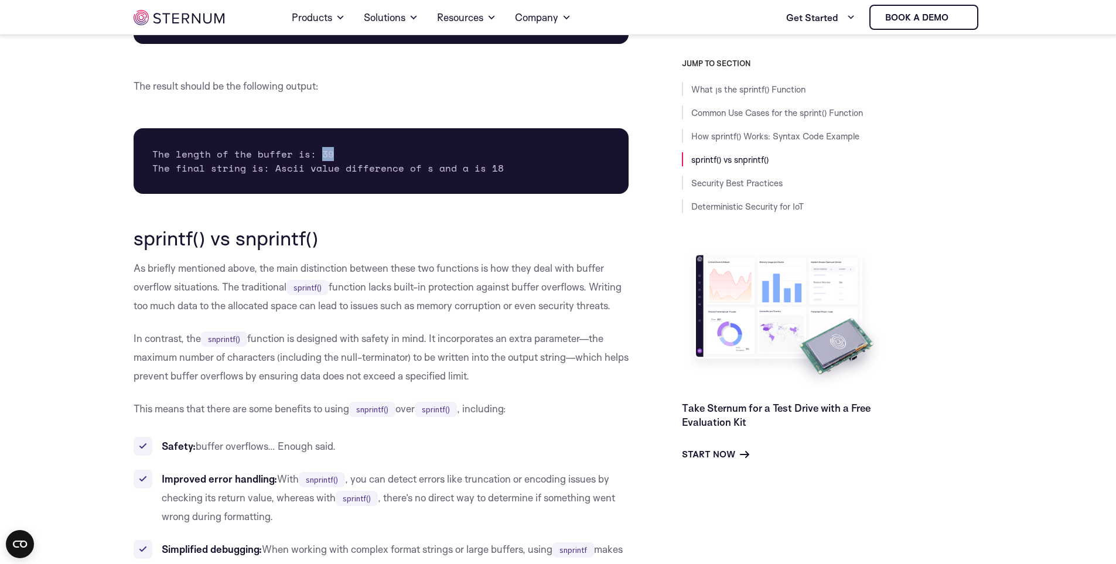
drag, startPoint x: 322, startPoint y: 155, endPoint x: 316, endPoint y: 156, distance: 6.5
click at [316, 156] on pre "The length of the buffer is: 39 The final string is: Ascii value difference of …" at bounding box center [382, 161] width 496 height 66
drag, startPoint x: 404, startPoint y: 287, endPoint x: 577, endPoint y: 295, distance: 173.0
click at [577, 295] on p "As briefly mentioned above, the main distinction between these two functions is…" at bounding box center [382, 287] width 496 height 56
click at [598, 285] on p "As briefly mentioned above, the main distinction between these two functions is…" at bounding box center [382, 287] width 496 height 56
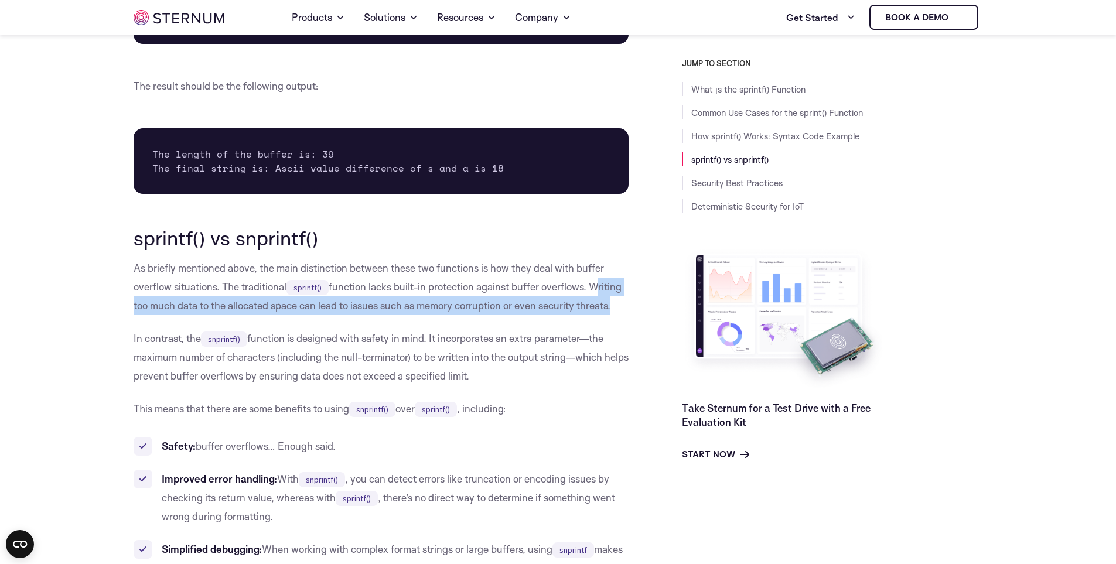
drag, startPoint x: 595, startPoint y: 284, endPoint x: 613, endPoint y: 305, distance: 27.8
click at [613, 305] on p "As briefly mentioned above, the main distinction between these two functions is…" at bounding box center [382, 287] width 496 height 56
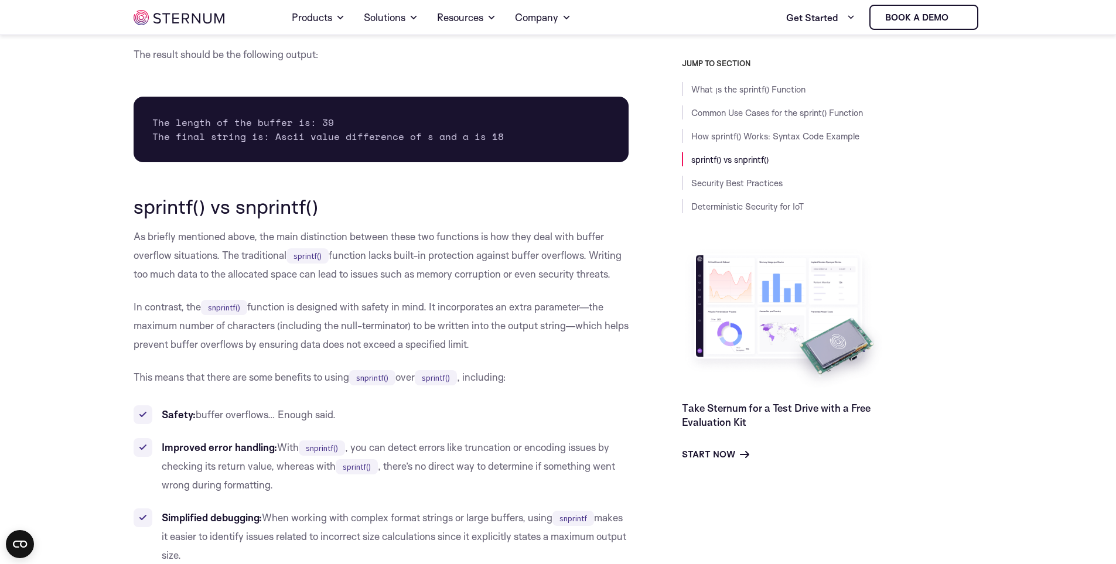
scroll to position [2159, 0]
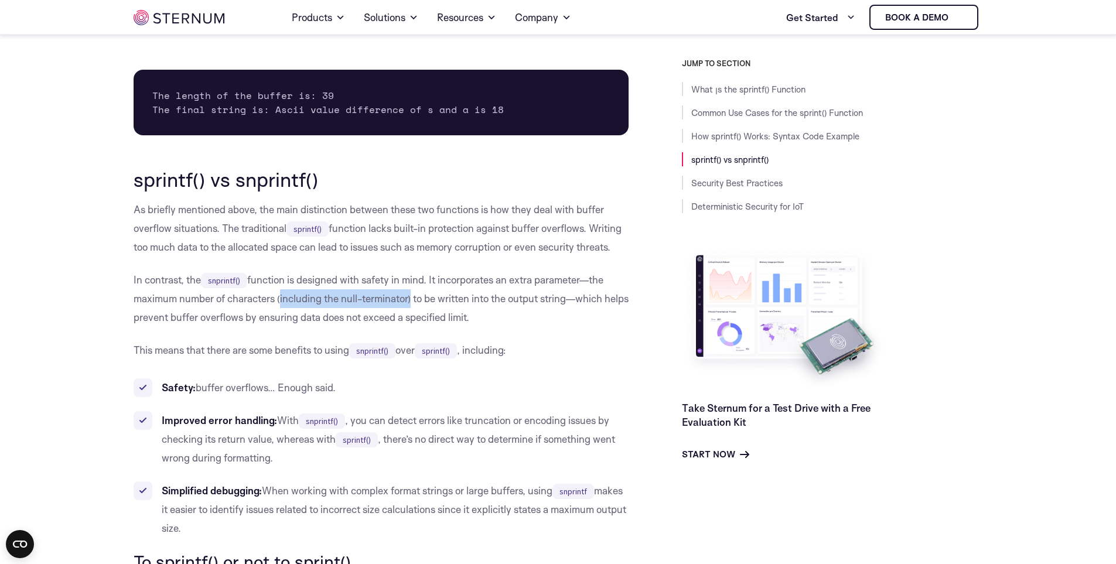
drag, startPoint x: 277, startPoint y: 303, endPoint x: 407, endPoint y: 299, distance: 130.1
click at [407, 299] on p "In contrast, the snprintf() function is designed with safety in mind. It incorp…" at bounding box center [382, 299] width 496 height 56
drag, startPoint x: 417, startPoint y: 299, endPoint x: 575, endPoint y: 307, distance: 158.4
click at [574, 306] on p "In contrast, the snprintf() function is designed with safety in mind. It incorp…" at bounding box center [382, 299] width 496 height 56
click at [575, 311] on p "In contrast, the snprintf() function is designed with safety in mind. It incorp…" at bounding box center [382, 299] width 496 height 56
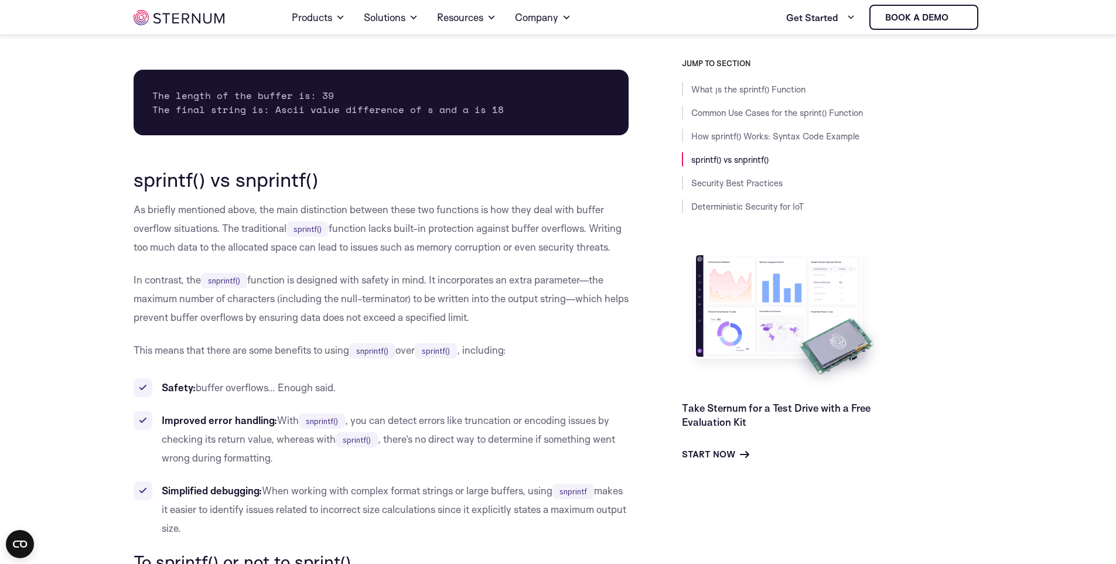
drag, startPoint x: 559, startPoint y: 317, endPoint x: 131, endPoint y: 277, distance: 429.5
click at [131, 277] on body "Consent Details [#IABV2SETTINGS#] About This website uses cookies We use cookie…" at bounding box center [558, 258] width 1116 height 4834
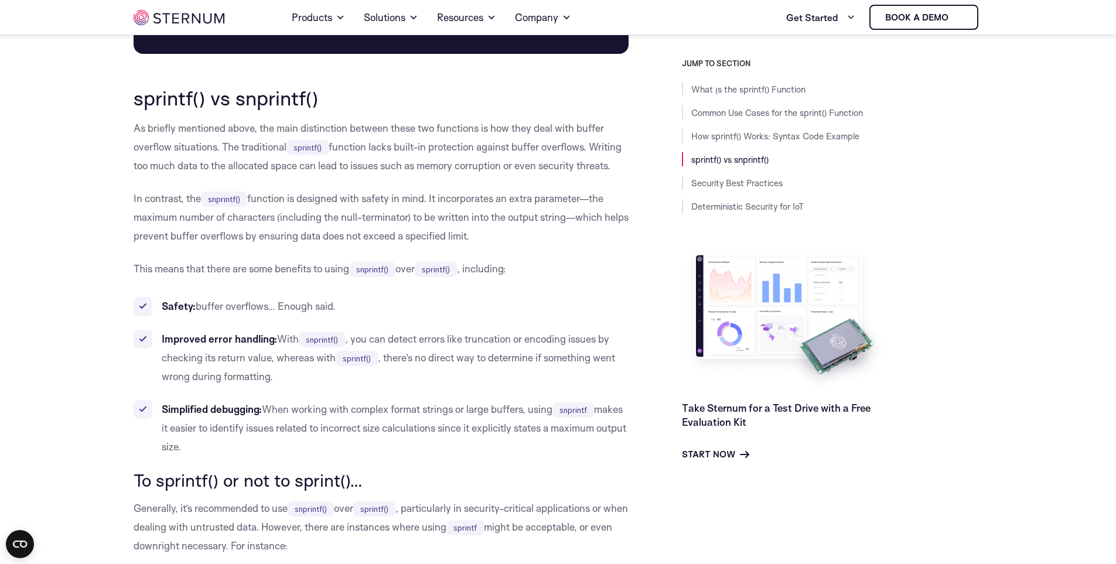
scroll to position [2276, 0]
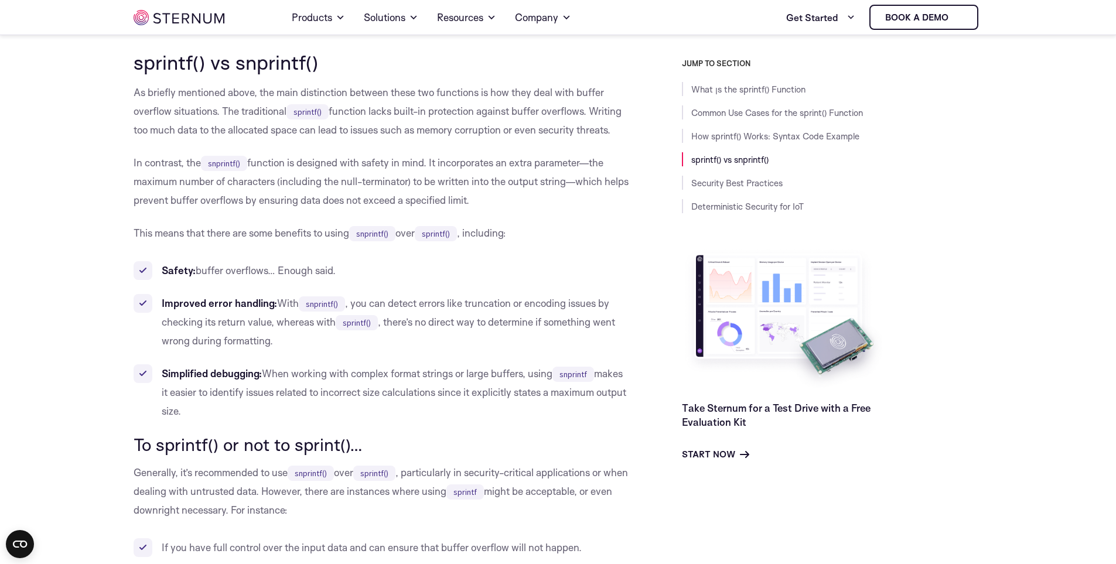
click at [374, 284] on ul "Safety: buffer overflows… Enough said. Improved error handling: With snprintf()…" at bounding box center [382, 340] width 496 height 159
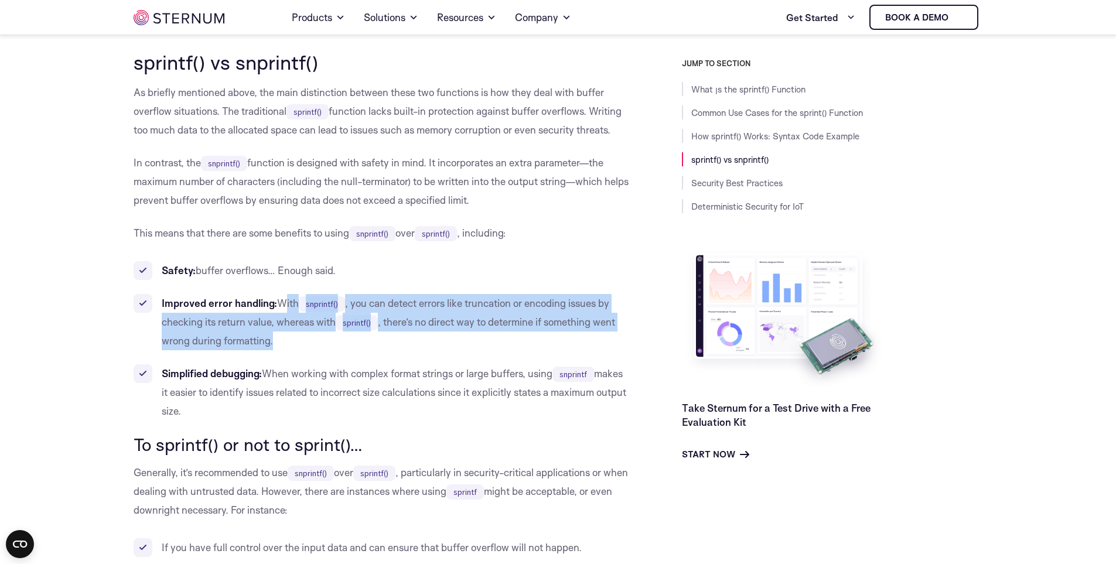
drag, startPoint x: 281, startPoint y: 302, endPoint x: 303, endPoint y: 341, distance: 45.1
click at [303, 341] on li "Improved error handling: With snprintf() , you can detect errors like truncatio…" at bounding box center [382, 322] width 496 height 56
click at [303, 340] on li "Improved error handling: With snprintf() , you can detect errors like truncatio…" at bounding box center [382, 322] width 496 height 56
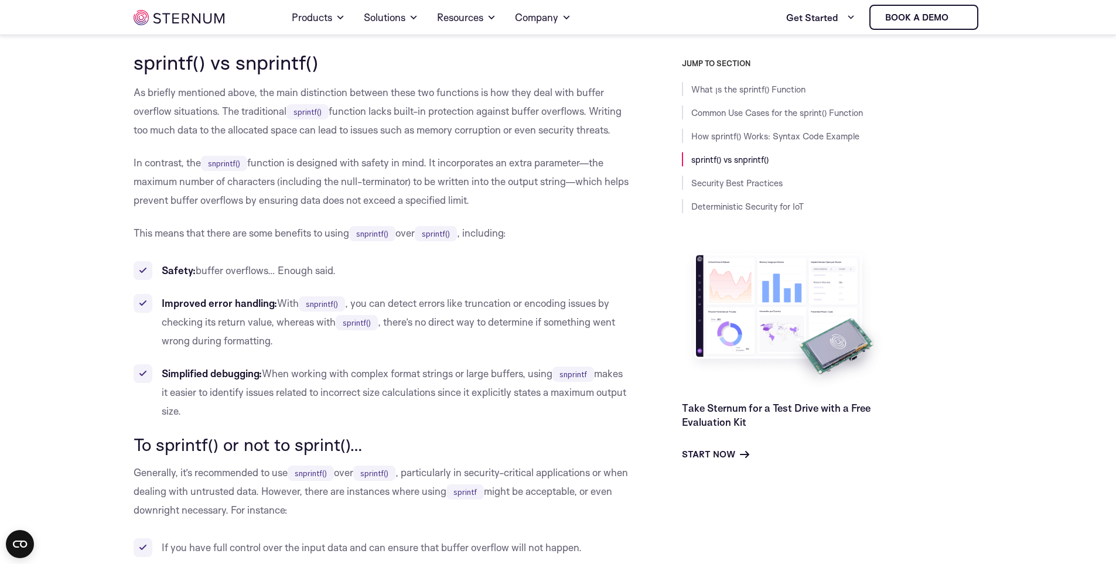
scroll to position [2335, 0]
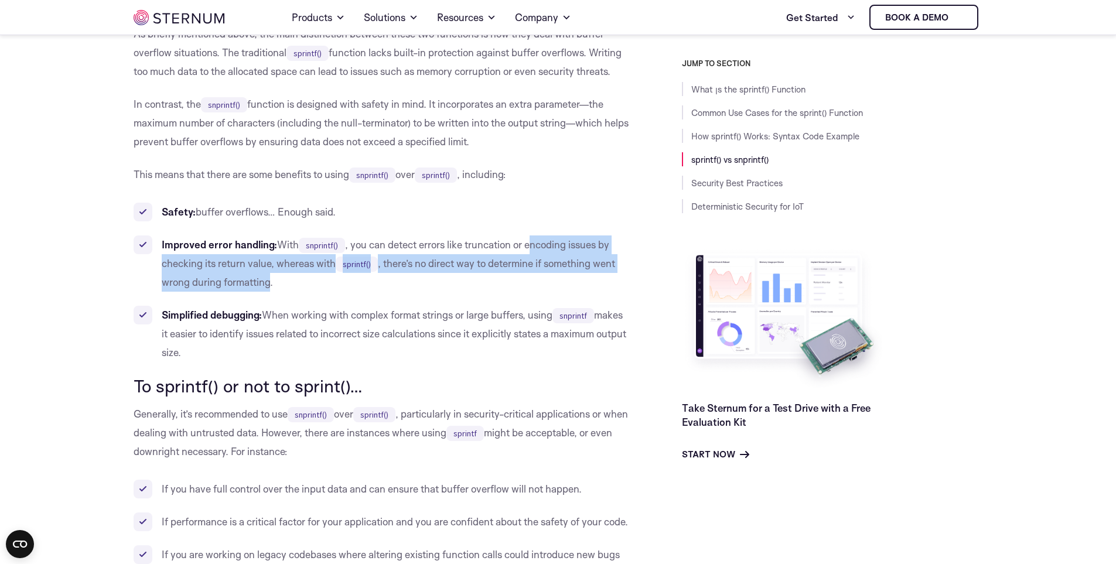
drag, startPoint x: 267, startPoint y: 285, endPoint x: 534, endPoint y: 246, distance: 269.4
click at [534, 246] on li "Improved error handling: With snprintf() , you can detect errors like truncatio…" at bounding box center [382, 263] width 496 height 56
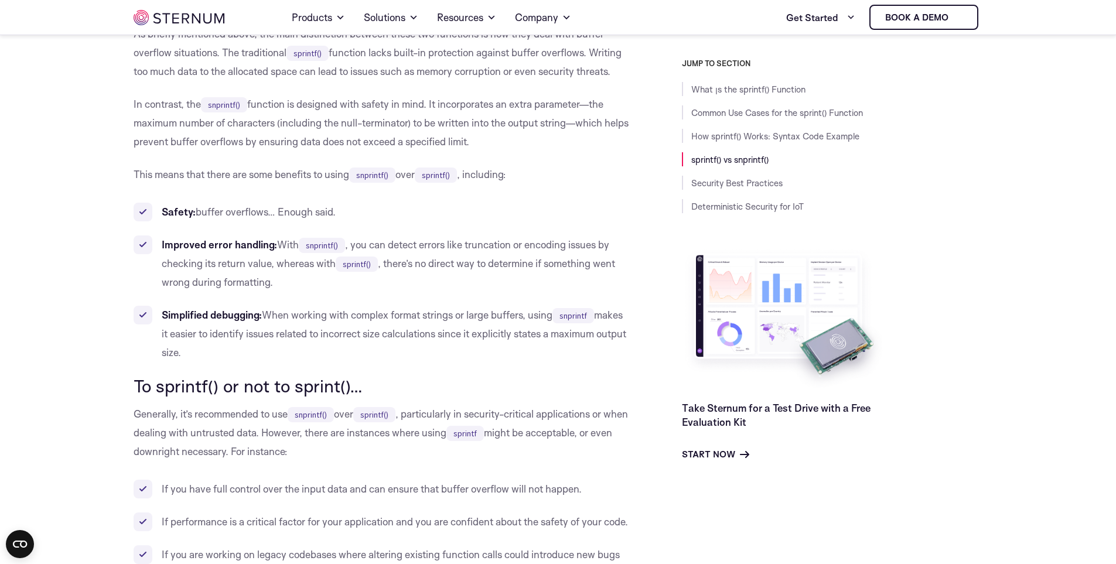
click at [487, 278] on li "Improved error handling: With snprintf() , you can detect errors like truncatio…" at bounding box center [382, 263] width 496 height 56
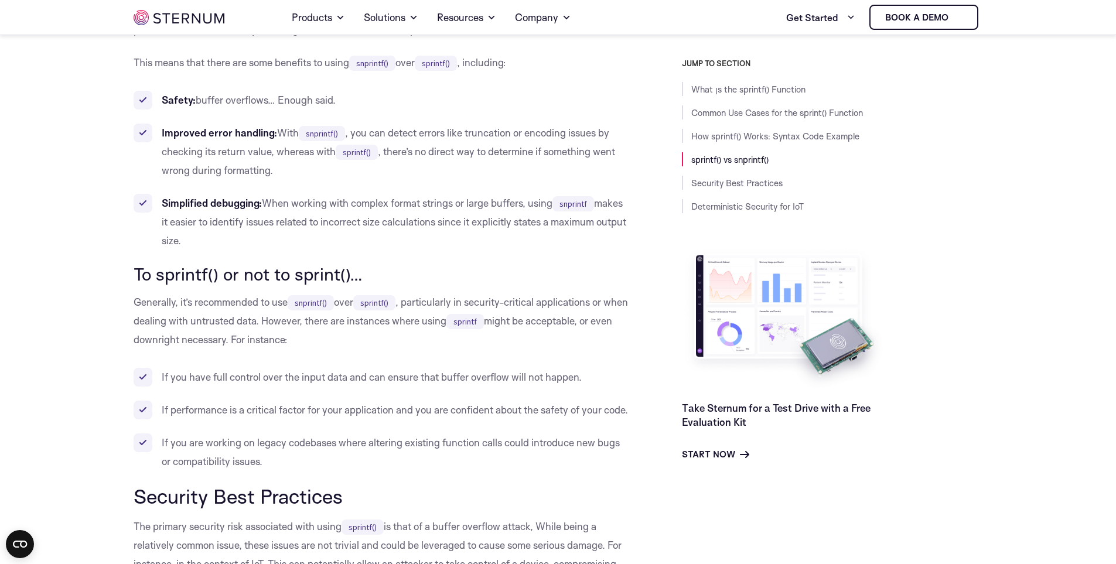
scroll to position [2452, 0]
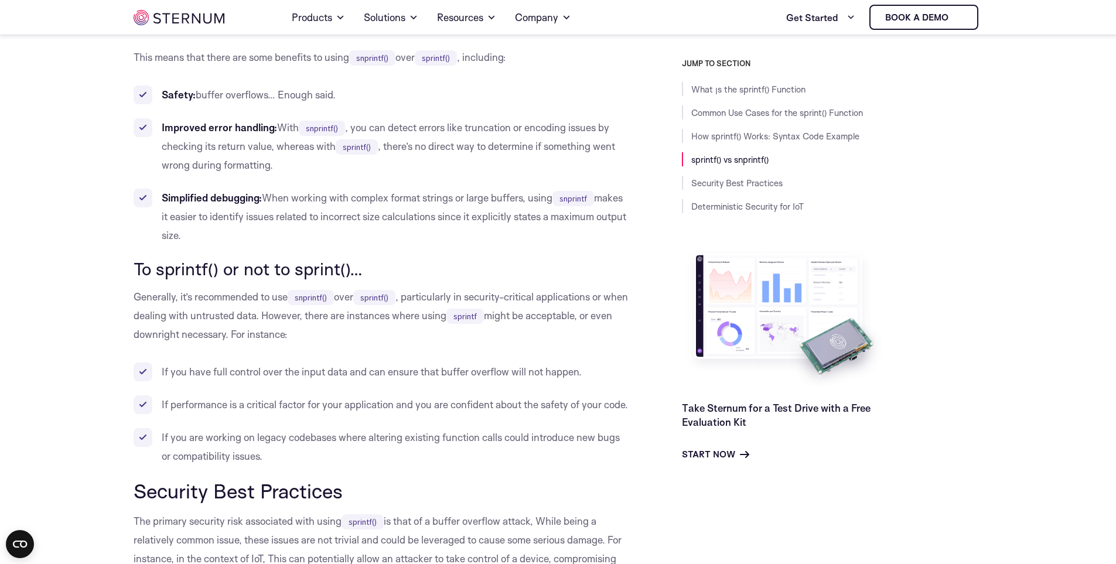
click at [268, 198] on li "Simplified debugging: When working with complex format strings or large buffers…" at bounding box center [382, 217] width 496 height 56
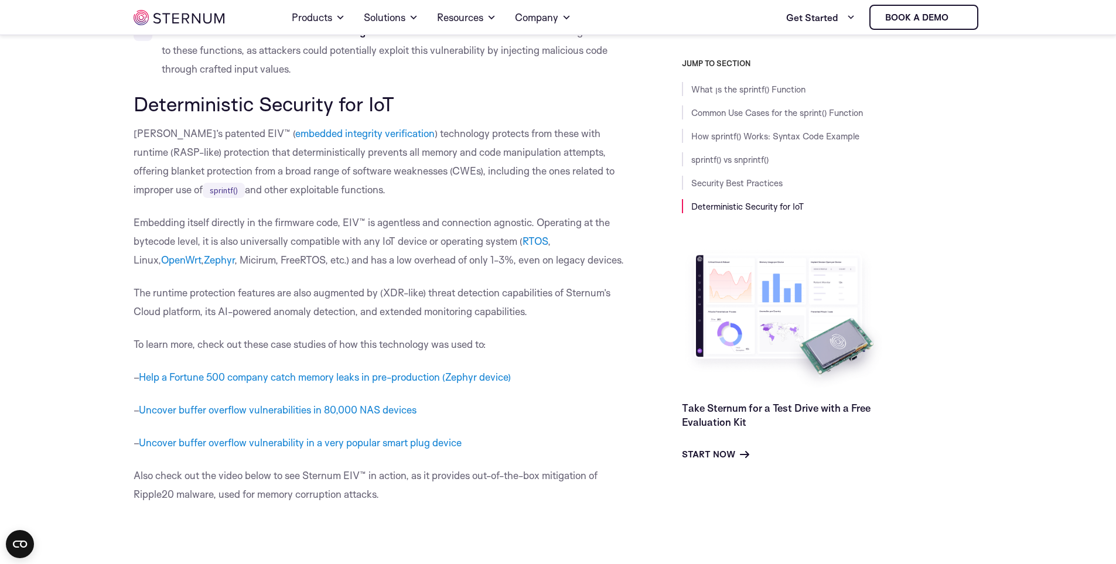
scroll to position [3624, 0]
